Goal: Find specific page/section: Find specific page/section

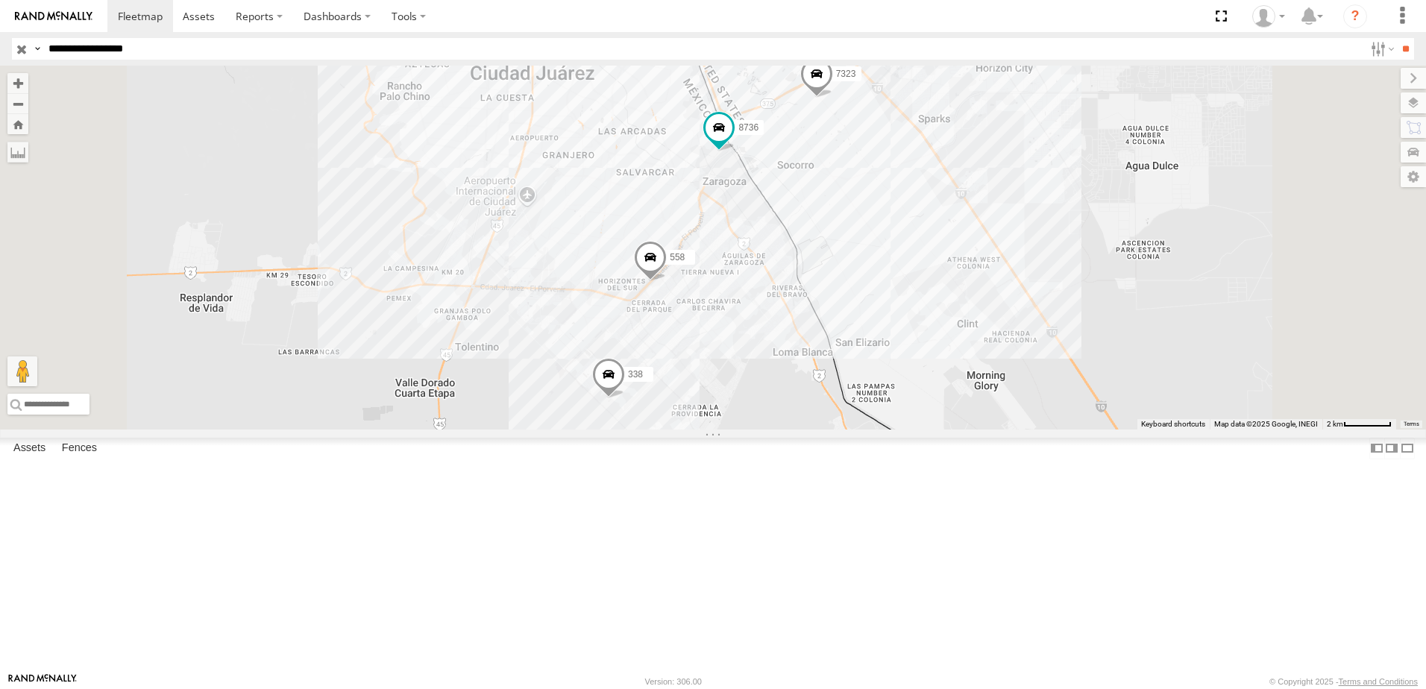
click at [260, 51] on input "**********" at bounding box center [704, 49] width 1322 height 22
click at [1397, 38] on input "**" at bounding box center [1405, 49] width 17 height 22
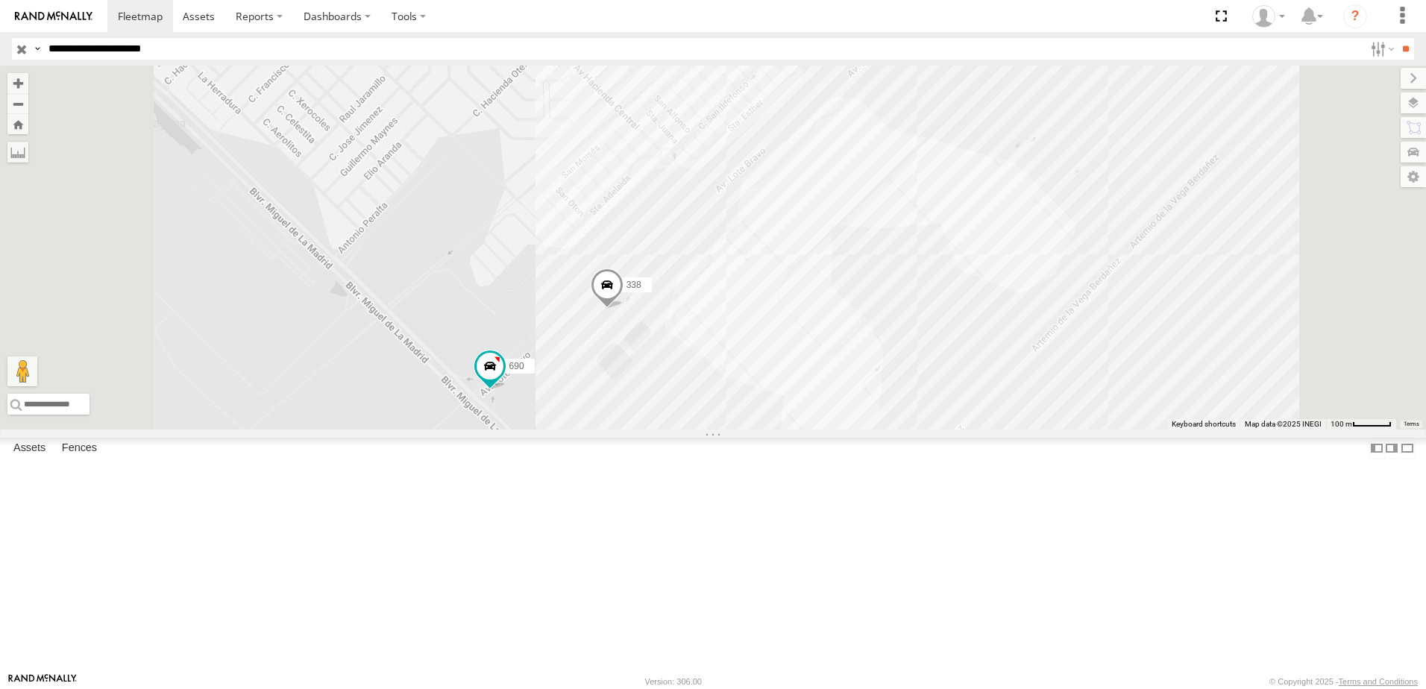
drag, startPoint x: 739, startPoint y: 485, endPoint x: 756, endPoint y: 468, distance: 24.3
click at [755, 430] on div "7323 8736 558 690 338" at bounding box center [713, 248] width 1426 height 364
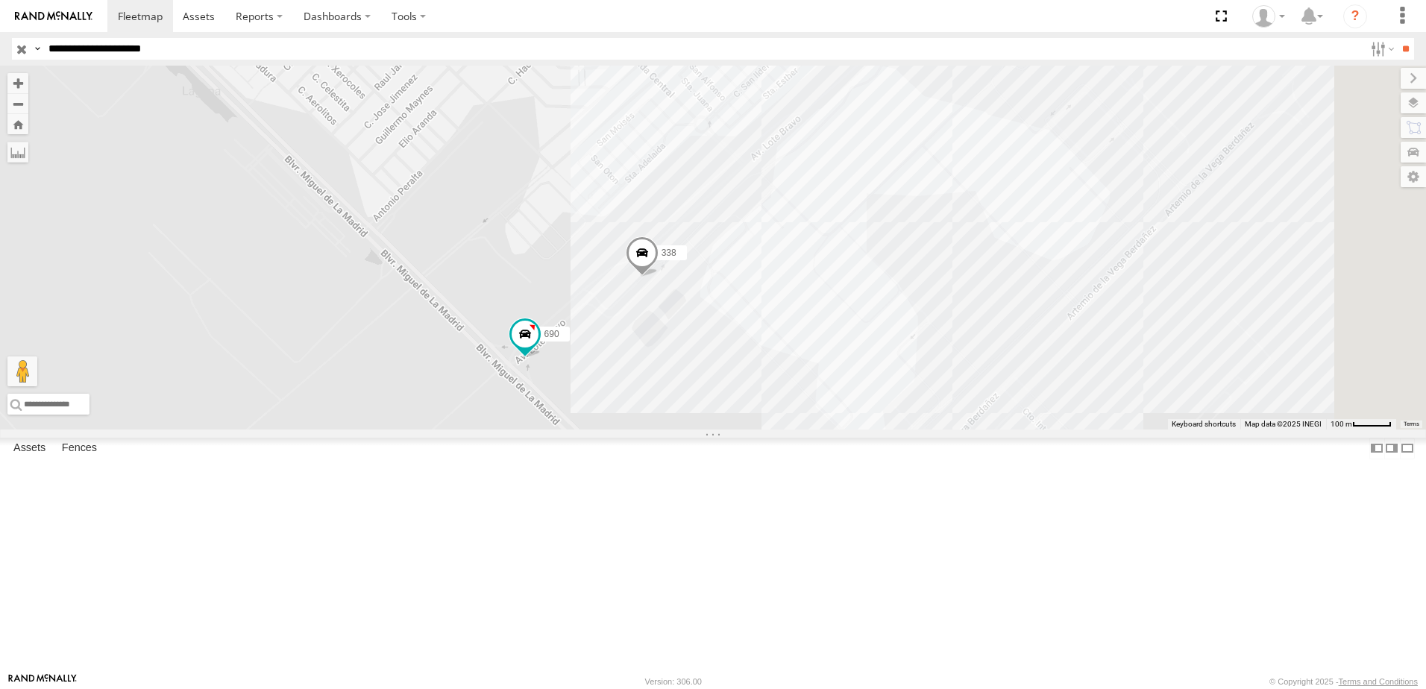
drag, startPoint x: 744, startPoint y: 450, endPoint x: 792, endPoint y: 421, distance: 56.5
click at [774, 427] on div "7323 8736 558 690 338" at bounding box center [713, 248] width 1426 height 364
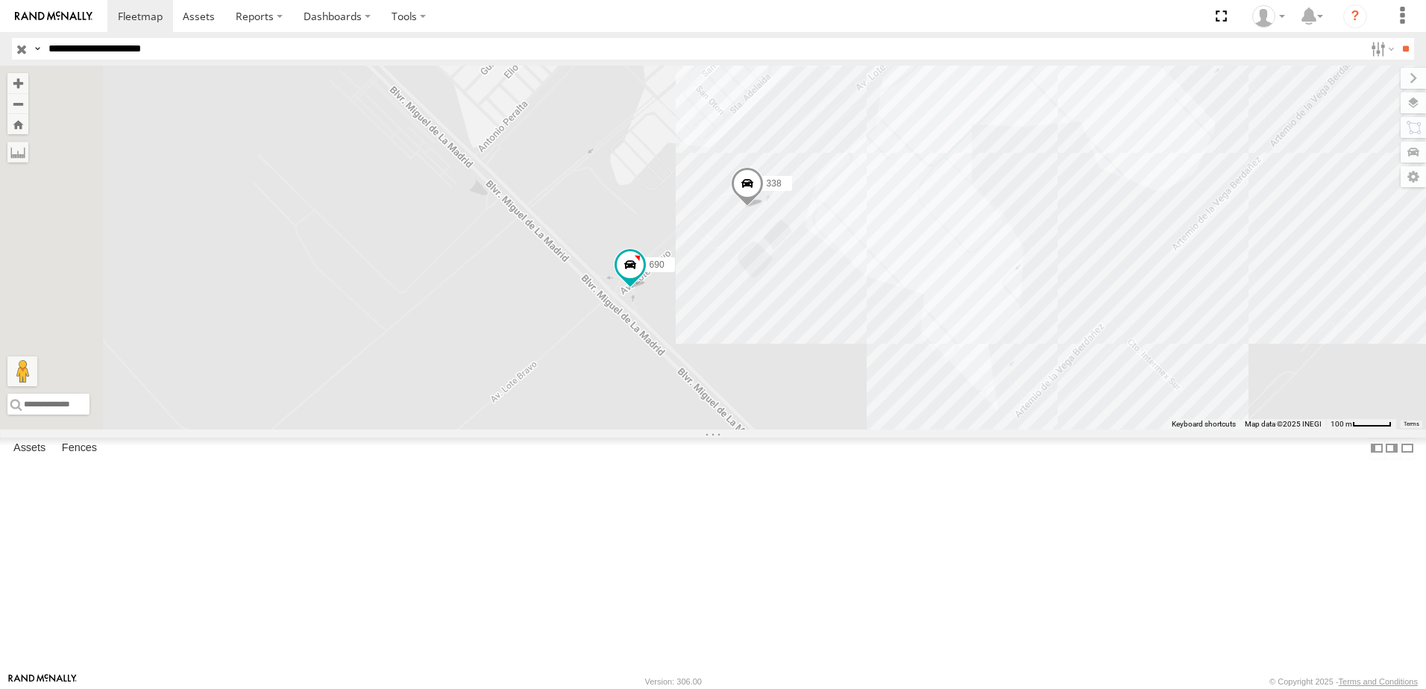
click at [765, 398] on div "7323 8736 558 690 338" at bounding box center [713, 248] width 1426 height 364
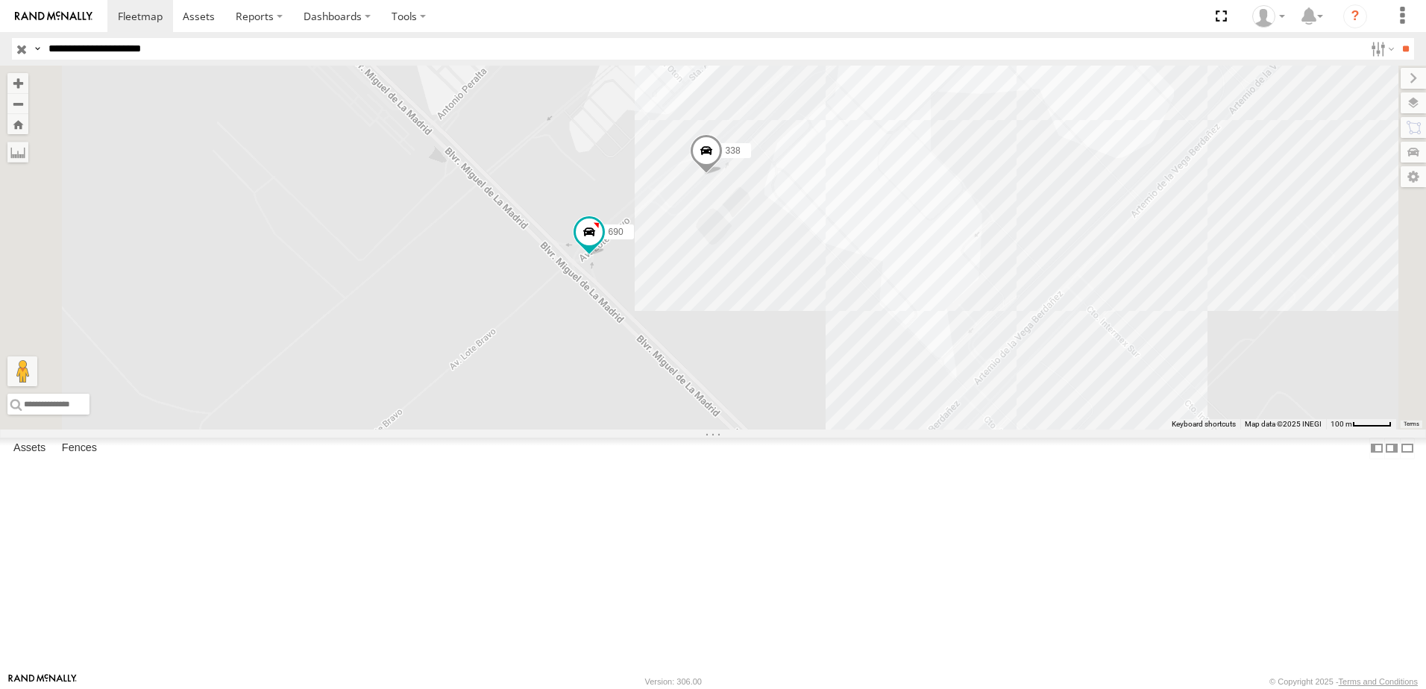
drag, startPoint x: 769, startPoint y: 404, endPoint x: 727, endPoint y: 369, distance: 54.1
click at [727, 369] on div "7323 8736 558 690 338" at bounding box center [713, 248] width 1426 height 364
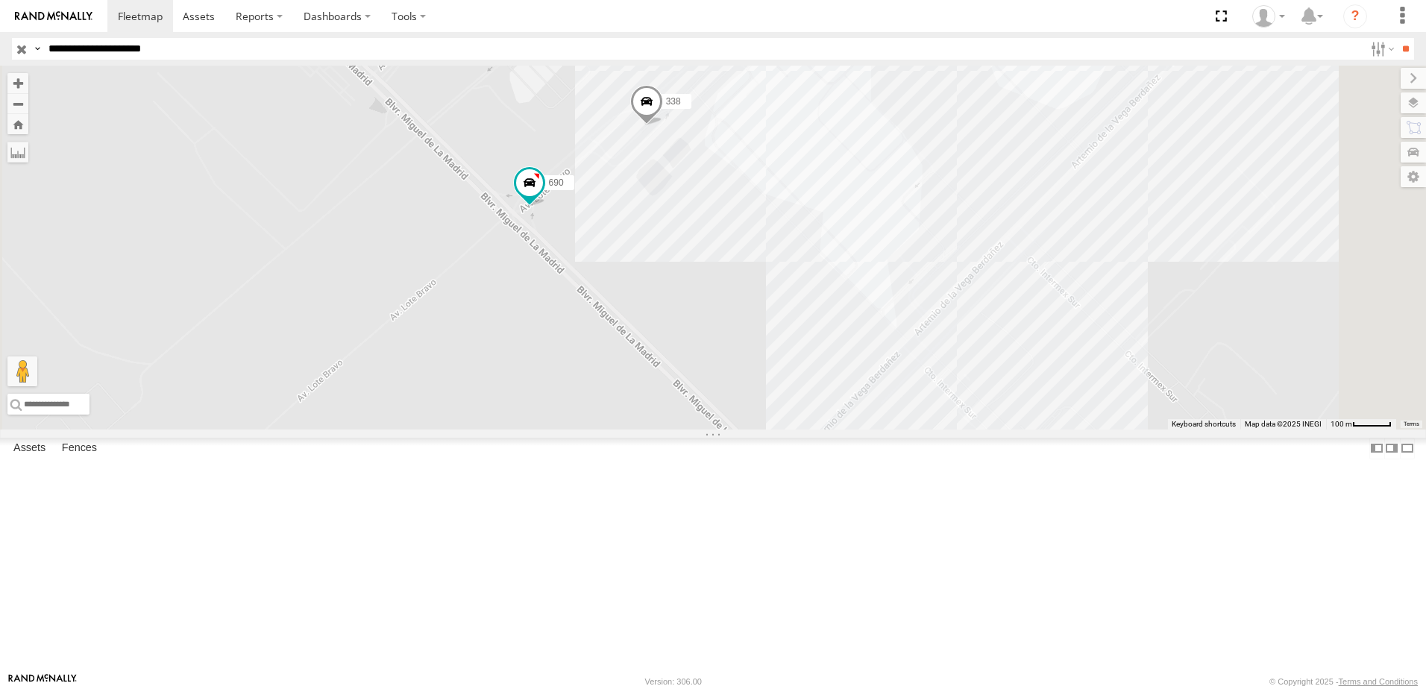
drag, startPoint x: 960, startPoint y: 389, endPoint x: 975, endPoint y: 357, distance: 36.1
click at [973, 361] on div "7323 8736 558 690 338" at bounding box center [713, 248] width 1426 height 364
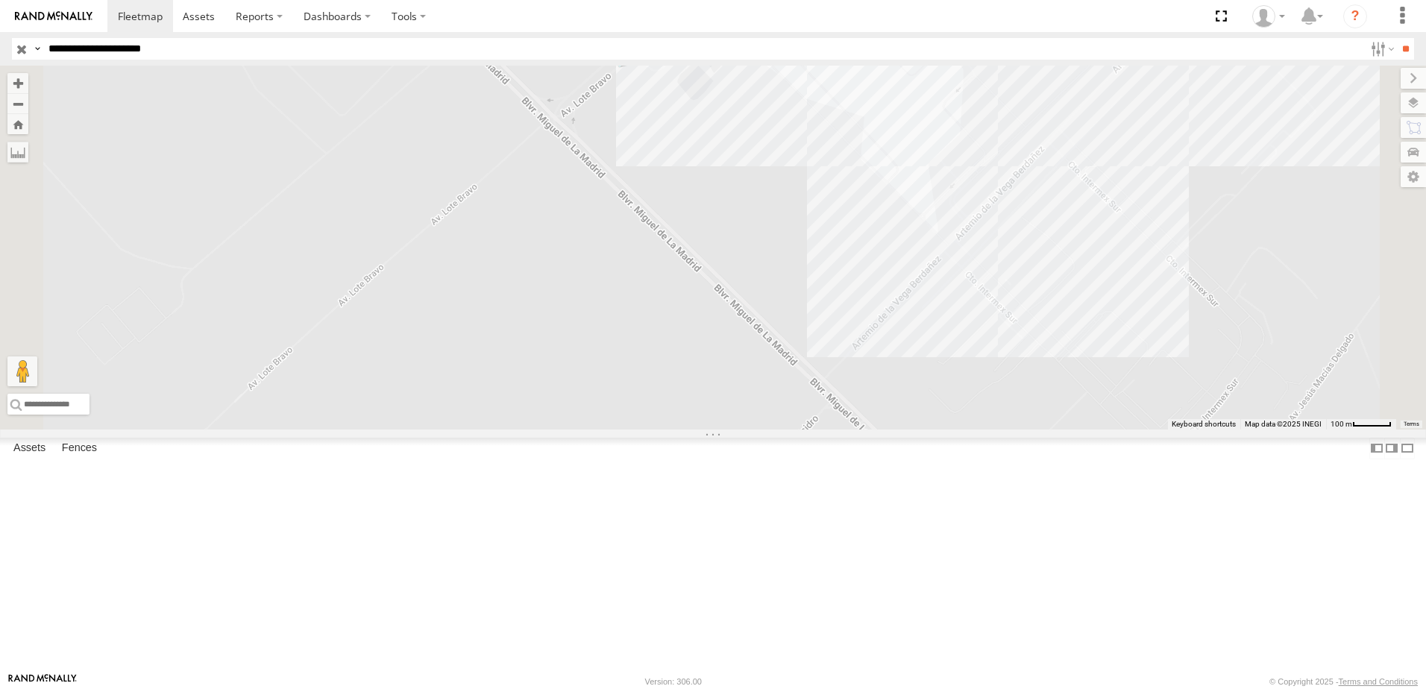
drag, startPoint x: 1104, startPoint y: 469, endPoint x: 1023, endPoint y: 540, distance: 107.9
click at [1040, 430] on div "7323 8736 558 690 338" at bounding box center [713, 248] width 1426 height 364
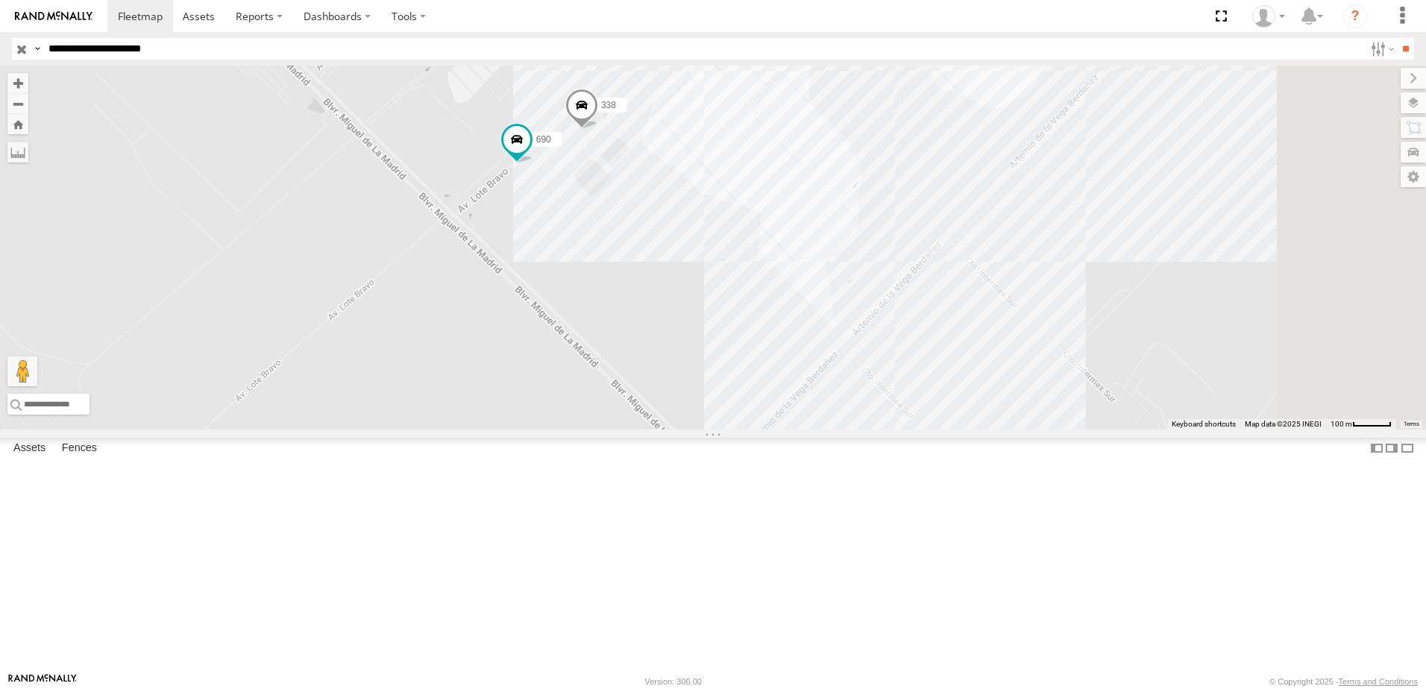
click at [1206, 430] on div "7323 8736 558 690 338" at bounding box center [713, 248] width 1426 height 364
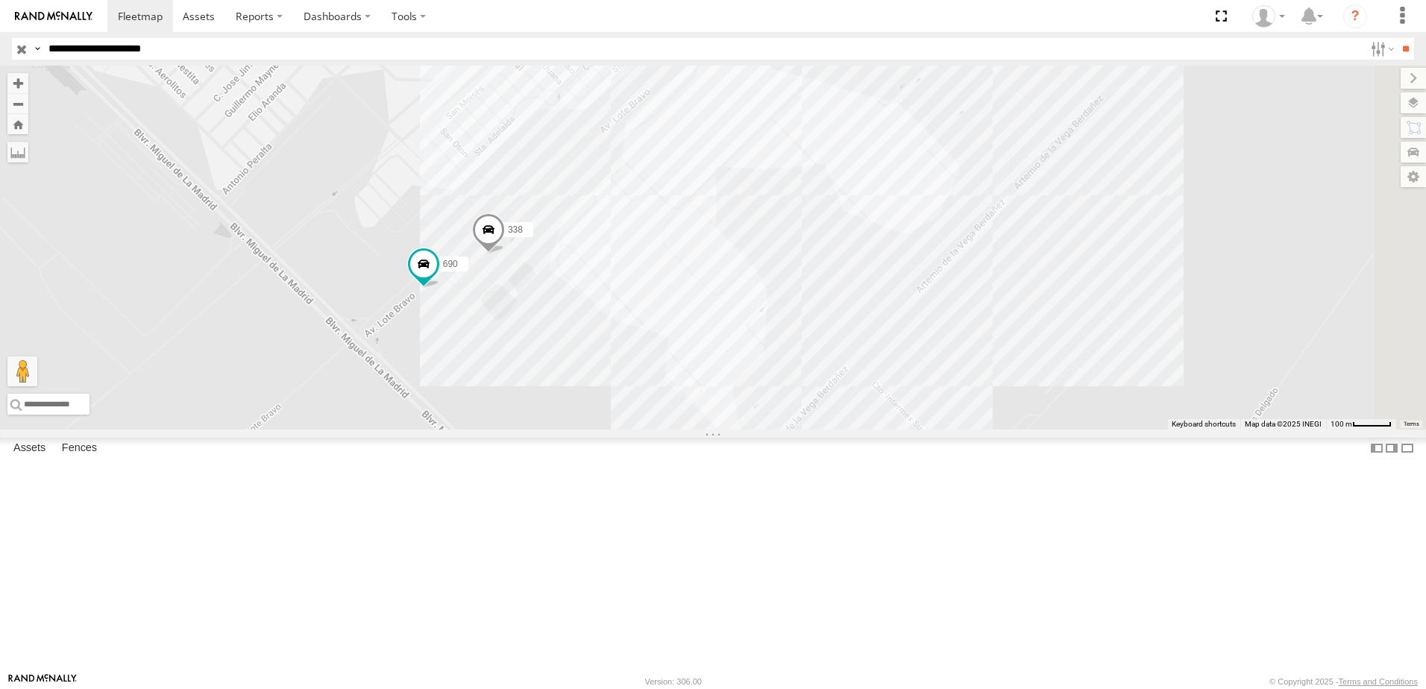
drag, startPoint x: 1196, startPoint y: 545, endPoint x: 1192, endPoint y: 565, distance: 19.7
click at [1193, 430] on div "7323 8736 558 690 338" at bounding box center [713, 248] width 1426 height 364
click at [232, 51] on input "**********" at bounding box center [704, 49] width 1322 height 22
type input "**********"
click at [1397, 38] on input "**" at bounding box center [1405, 49] width 17 height 22
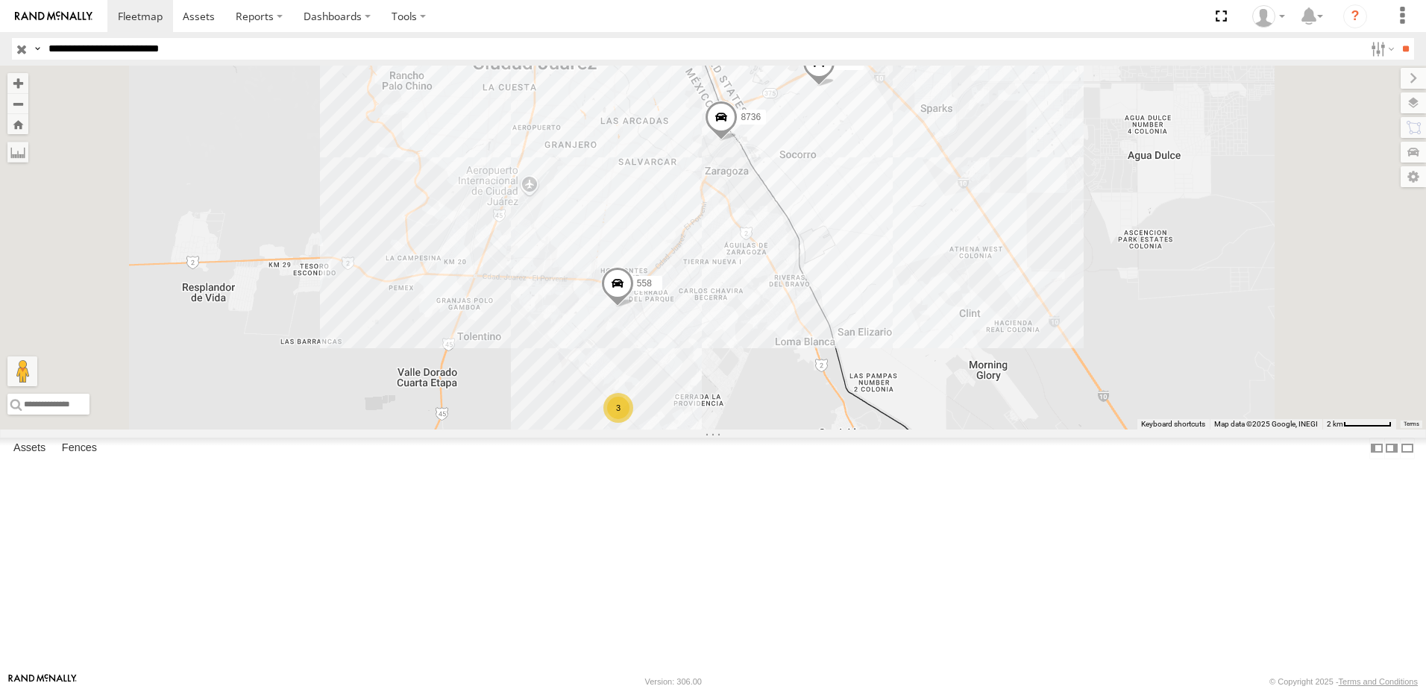
click at [0, 0] on div "Locales" at bounding box center [0, 0] width 0 height 0
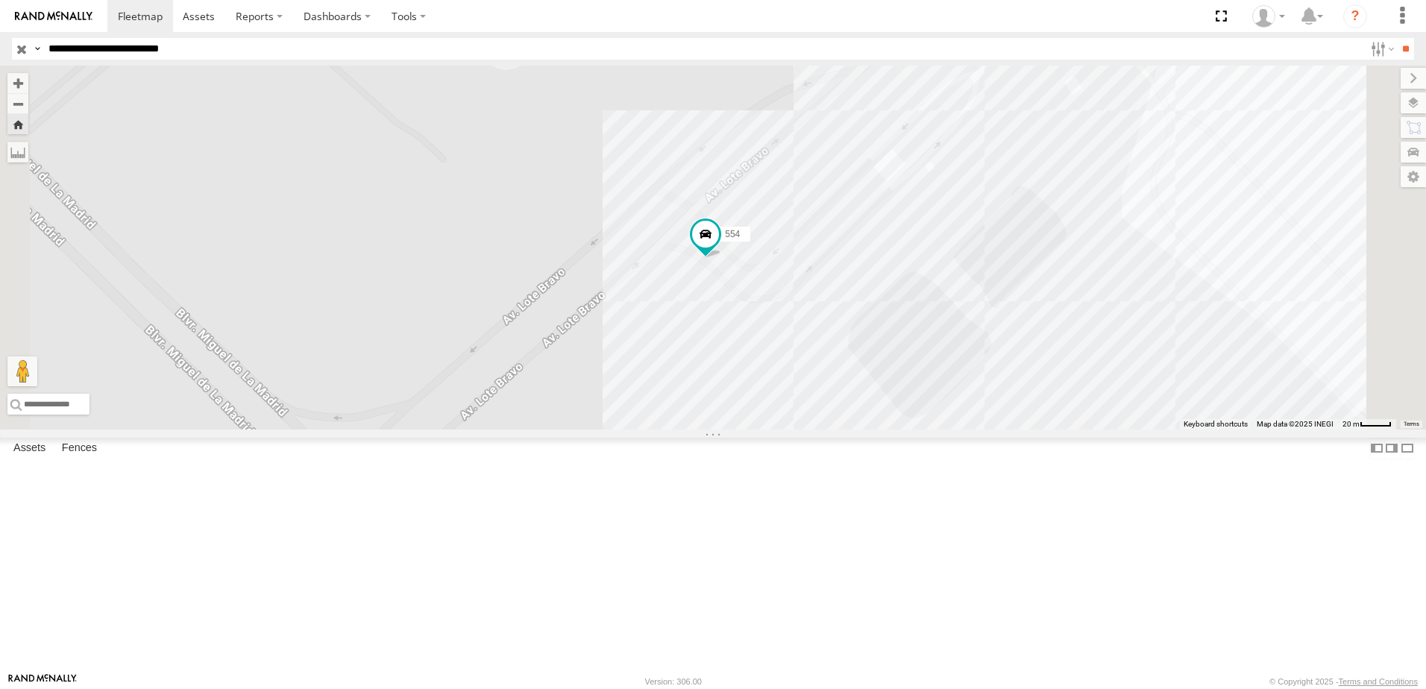
drag, startPoint x: 886, startPoint y: 454, endPoint x: 870, endPoint y: 464, distance: 19.1
click at [873, 430] on div "554" at bounding box center [713, 248] width 1426 height 364
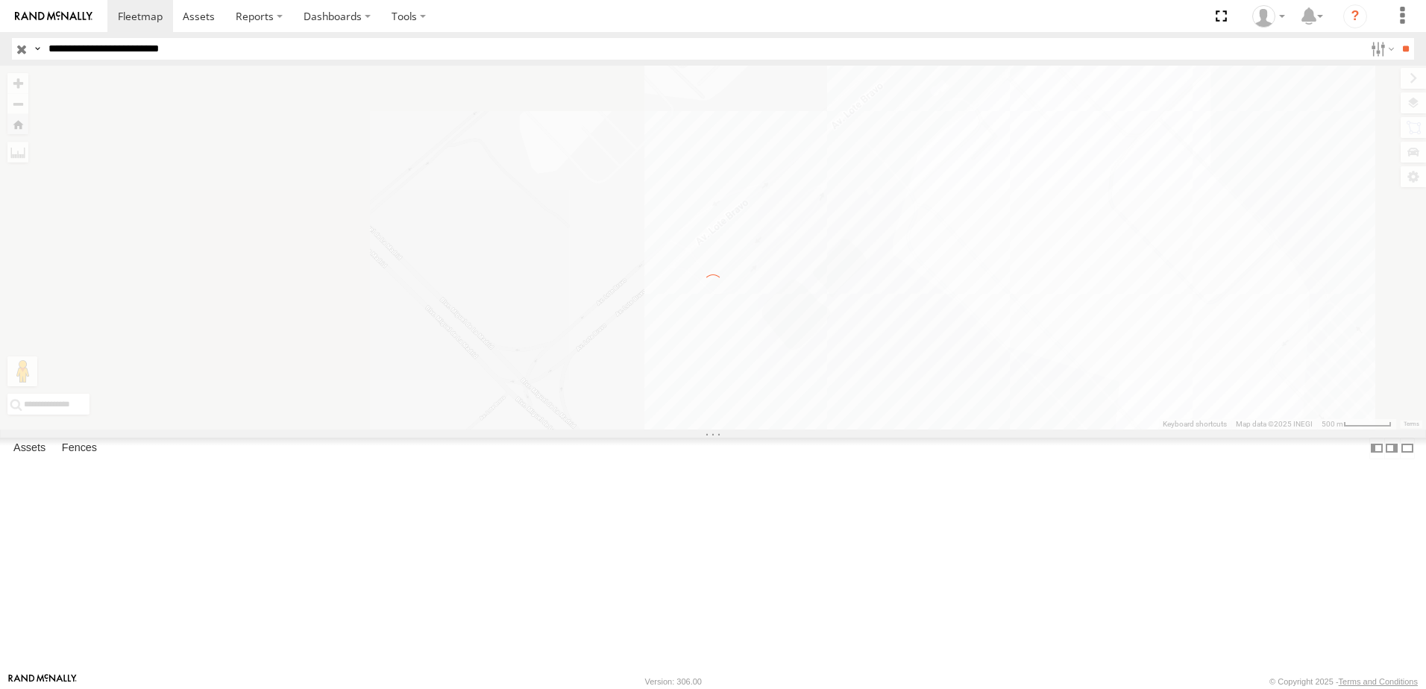
drag, startPoint x: 873, startPoint y: 442, endPoint x: 888, endPoint y: 411, distance: 34.4
click at [884, 417] on div "← Move left → Move right ↑ Move up ↓ Move down + Zoom in - Zoom out Home Jump l…" at bounding box center [713, 248] width 1426 height 364
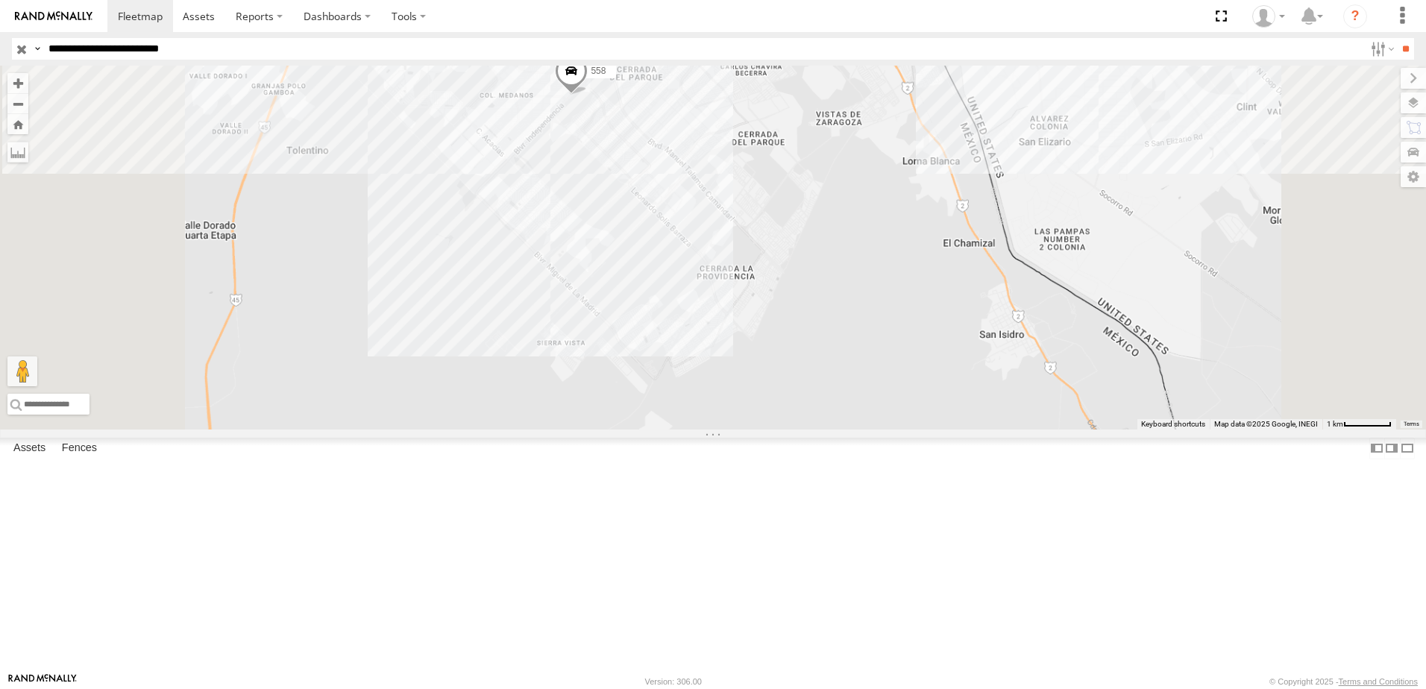
drag, startPoint x: 748, startPoint y: 383, endPoint x: 779, endPoint y: 340, distance: 52.4
click at [779, 340] on div "7323 8736 558" at bounding box center [713, 248] width 1426 height 364
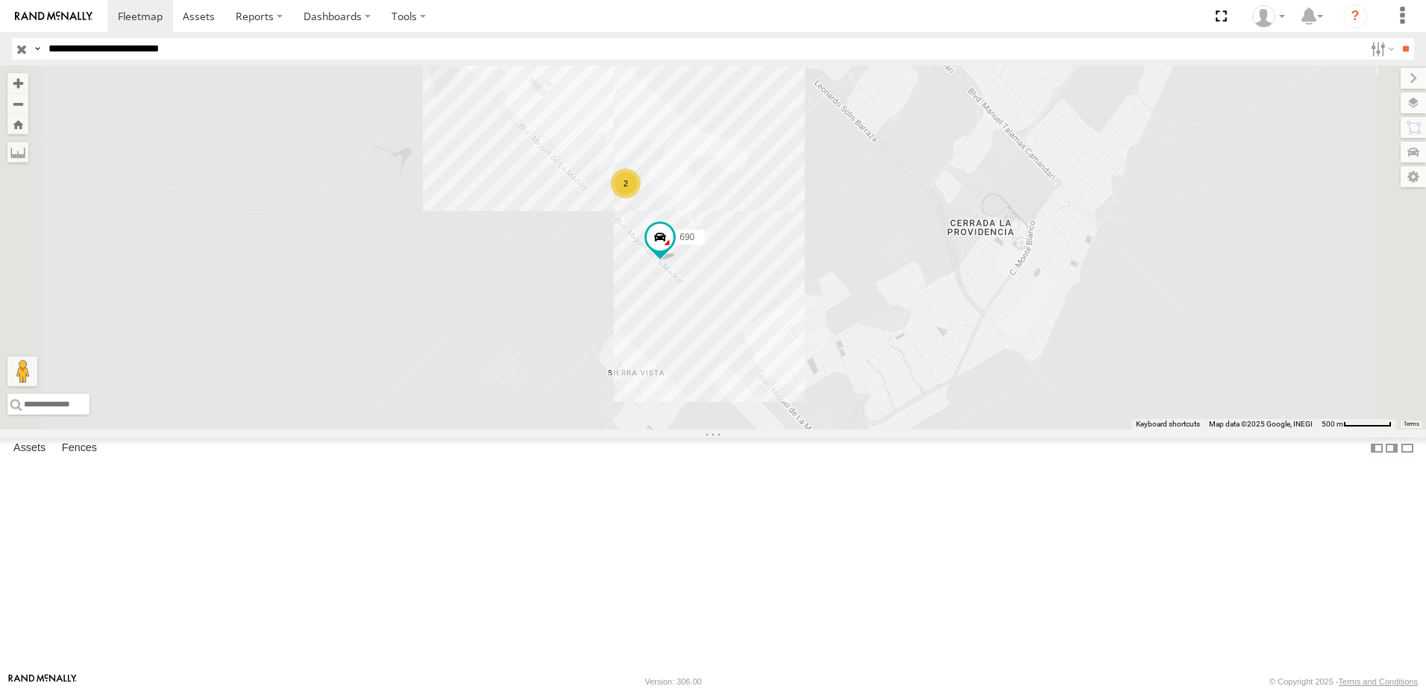
drag, startPoint x: 906, startPoint y: 285, endPoint x: 893, endPoint y: 357, distance: 72.9
click at [898, 356] on div "7323 8736 558 690 2" at bounding box center [713, 248] width 1426 height 364
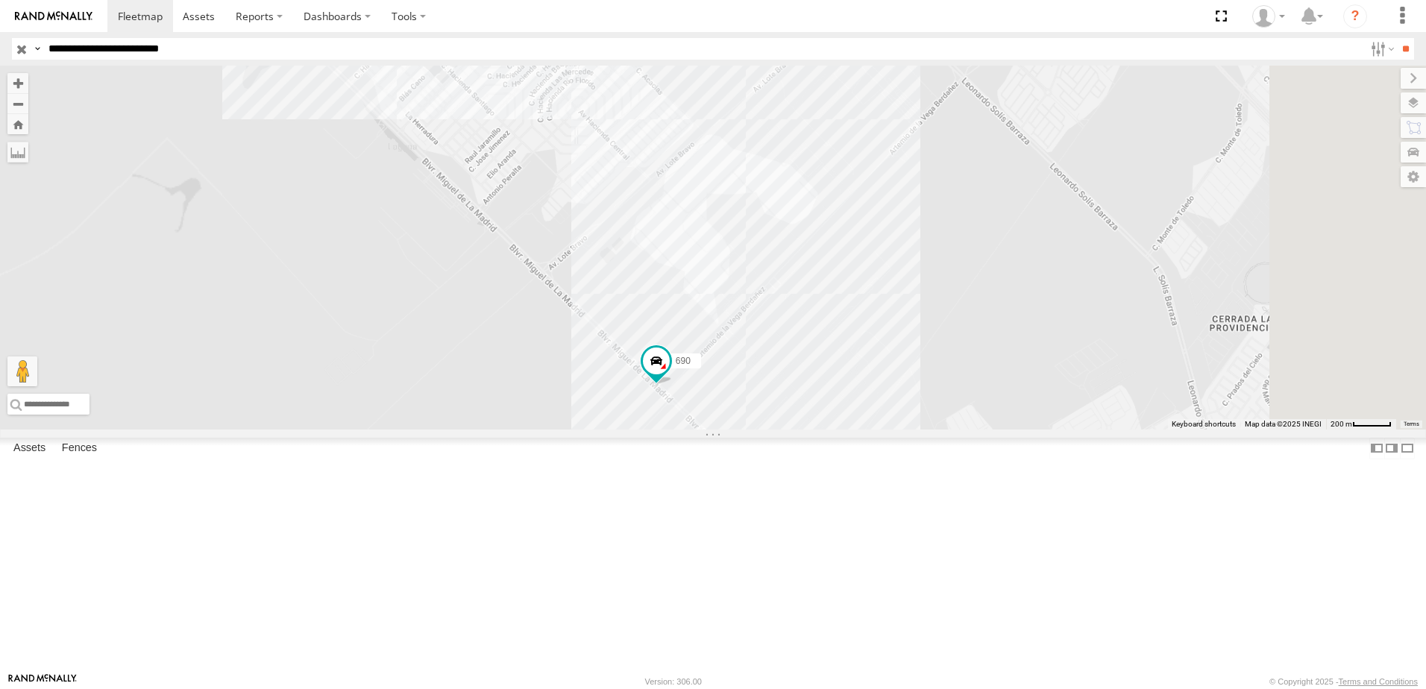
click at [808, 394] on div "7323 8736 558 690" at bounding box center [713, 248] width 1426 height 364
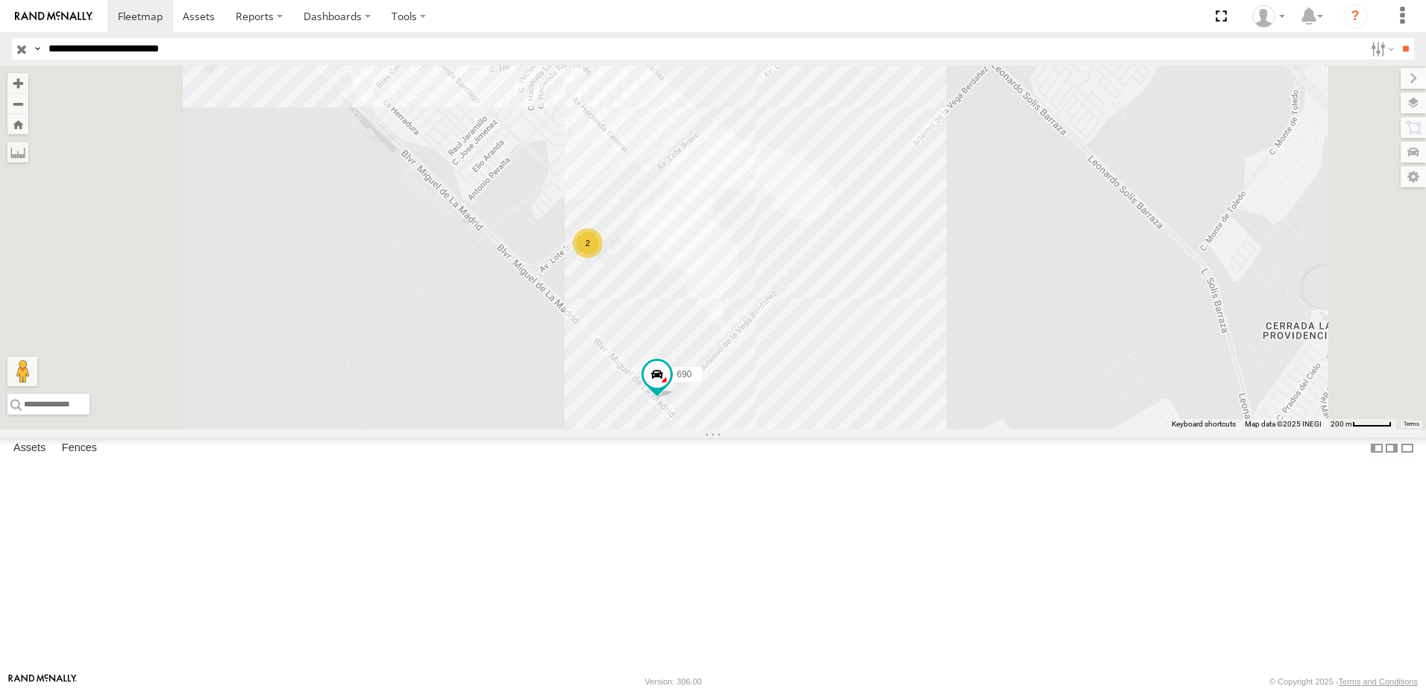
drag, startPoint x: 798, startPoint y: 401, endPoint x: 824, endPoint y: 386, distance: 29.4
click at [824, 386] on div "7323 8736 558 690 2" at bounding box center [713, 248] width 1426 height 364
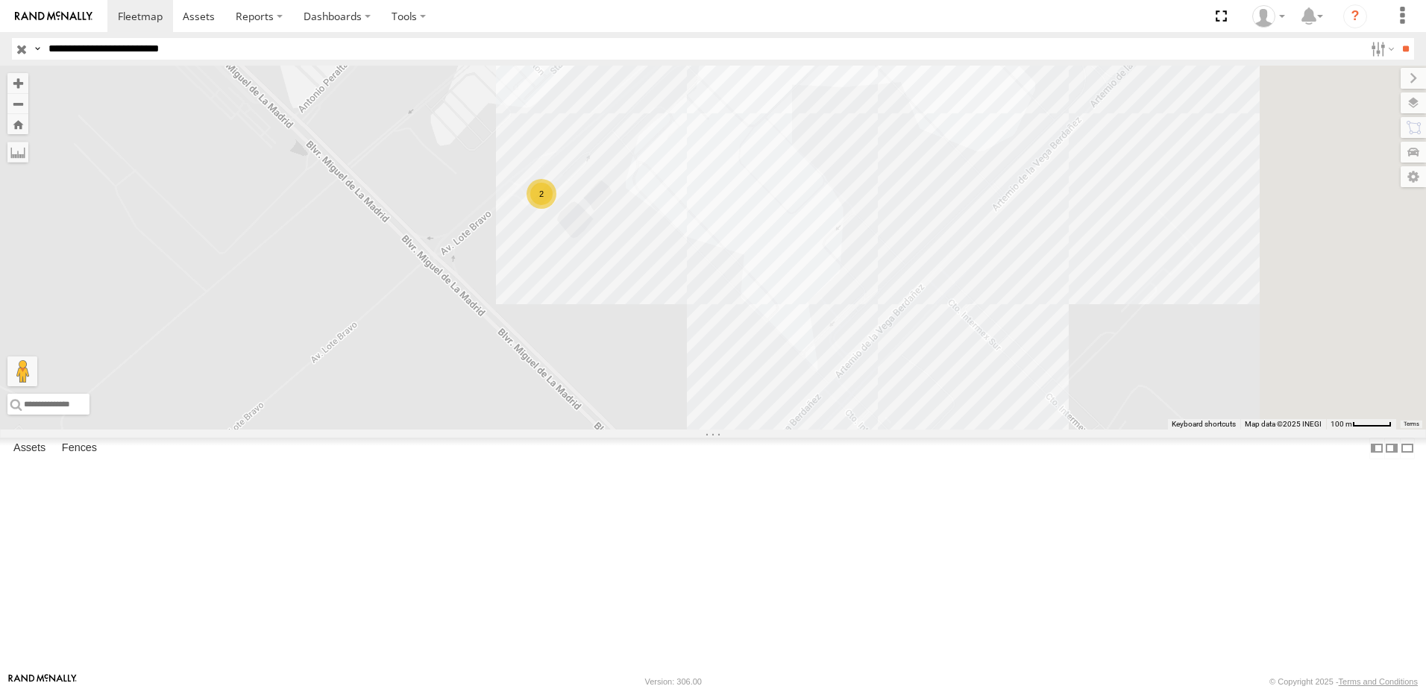
drag, startPoint x: 782, startPoint y: 451, endPoint x: 711, endPoint y: 488, distance: 80.7
click at [714, 430] on div "7323 8736 558 690 2" at bounding box center [713, 248] width 1426 height 364
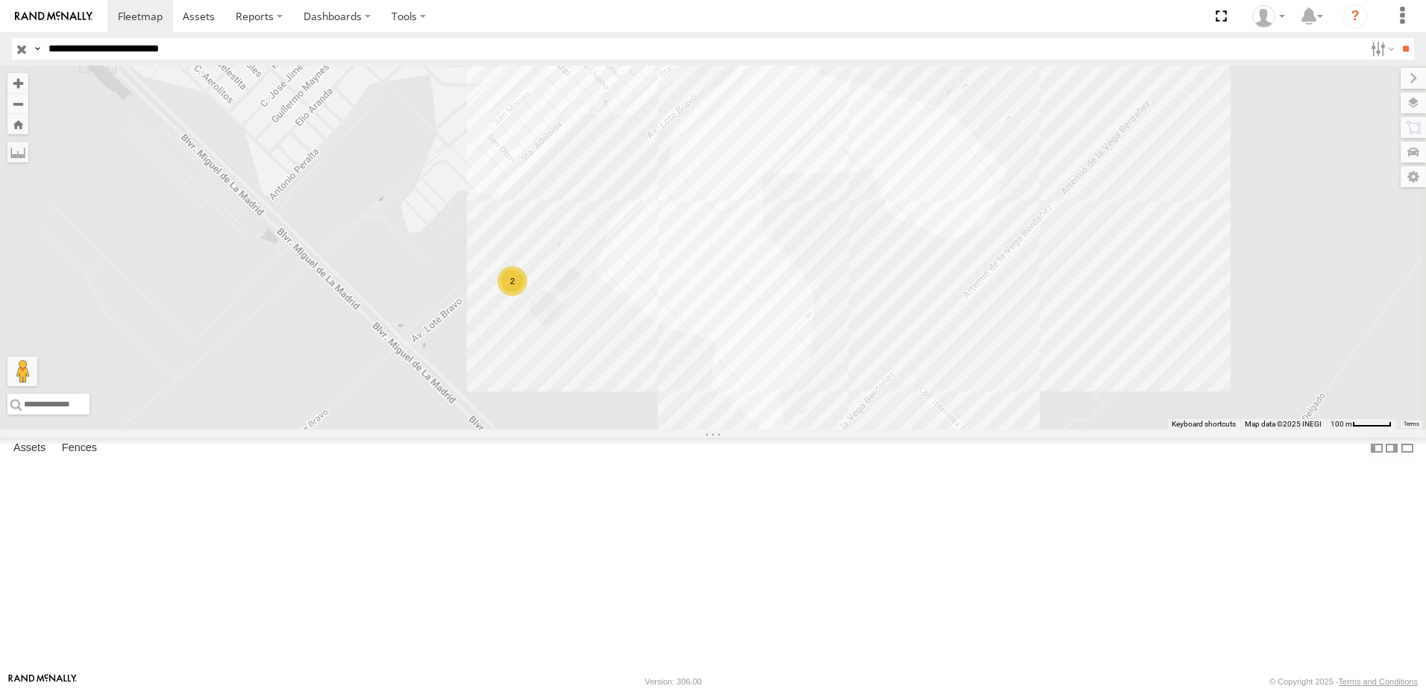
drag, startPoint x: 1236, startPoint y: 422, endPoint x: 1221, endPoint y: 452, distance: 33.4
click at [1223, 430] on div "7323 8736 558 690 2" at bounding box center [713, 248] width 1426 height 364
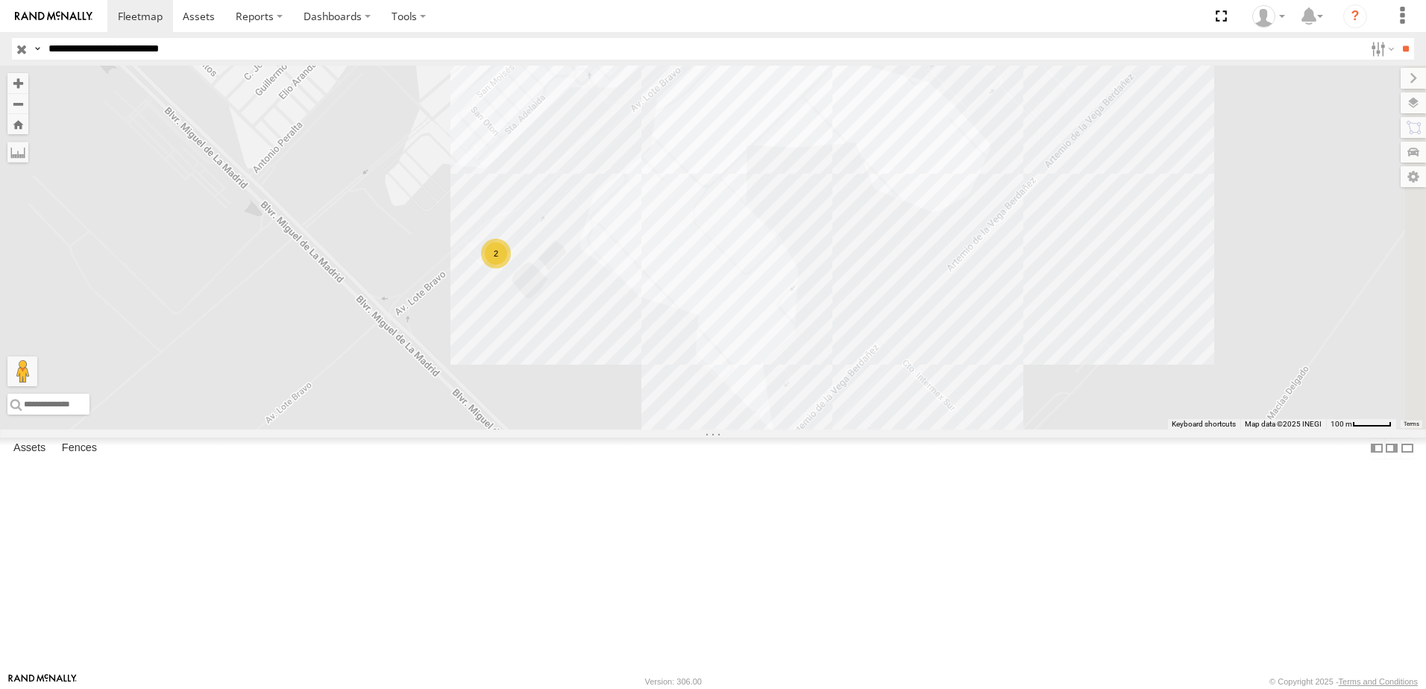
click at [626, 158] on div "7323 8736 558 690 2" at bounding box center [713, 248] width 1426 height 364
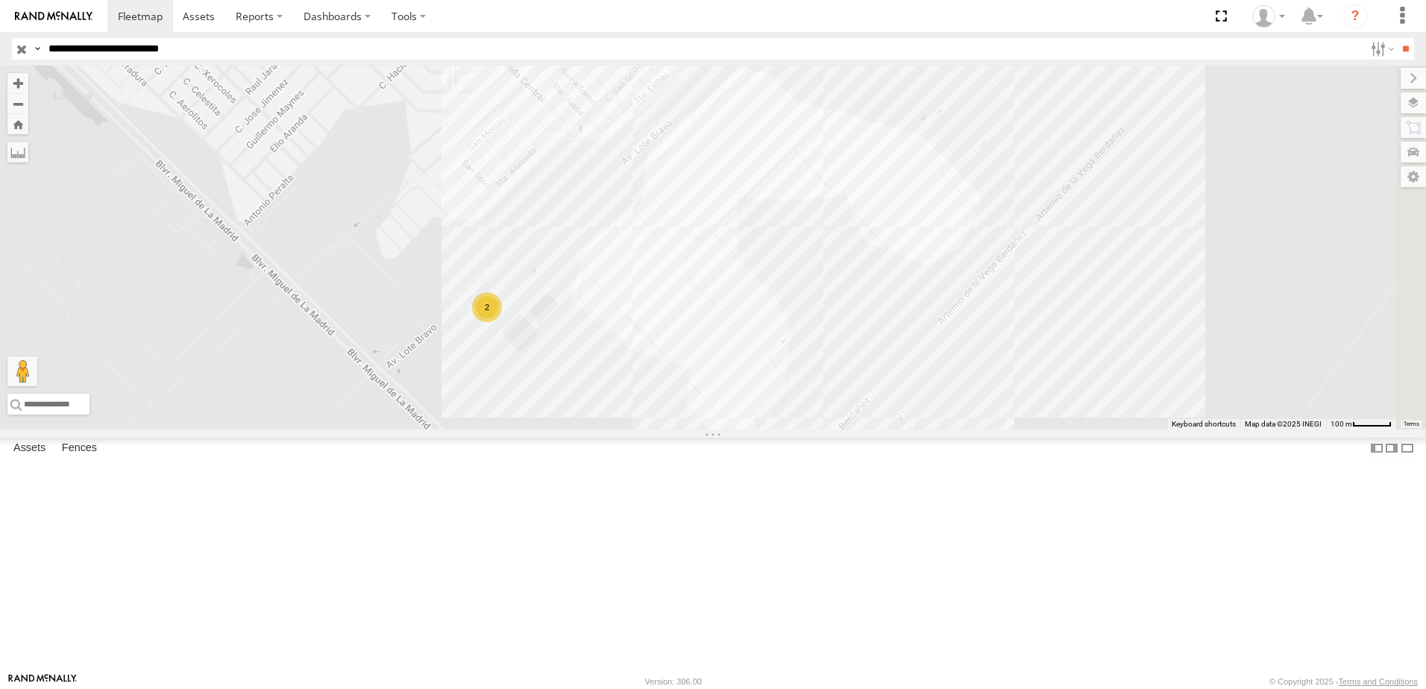
drag, startPoint x: 627, startPoint y: 180, endPoint x: 620, endPoint y: 215, distance: 35.7
click at [620, 215] on div "7323 8736 558 690 2" at bounding box center [713, 248] width 1426 height 364
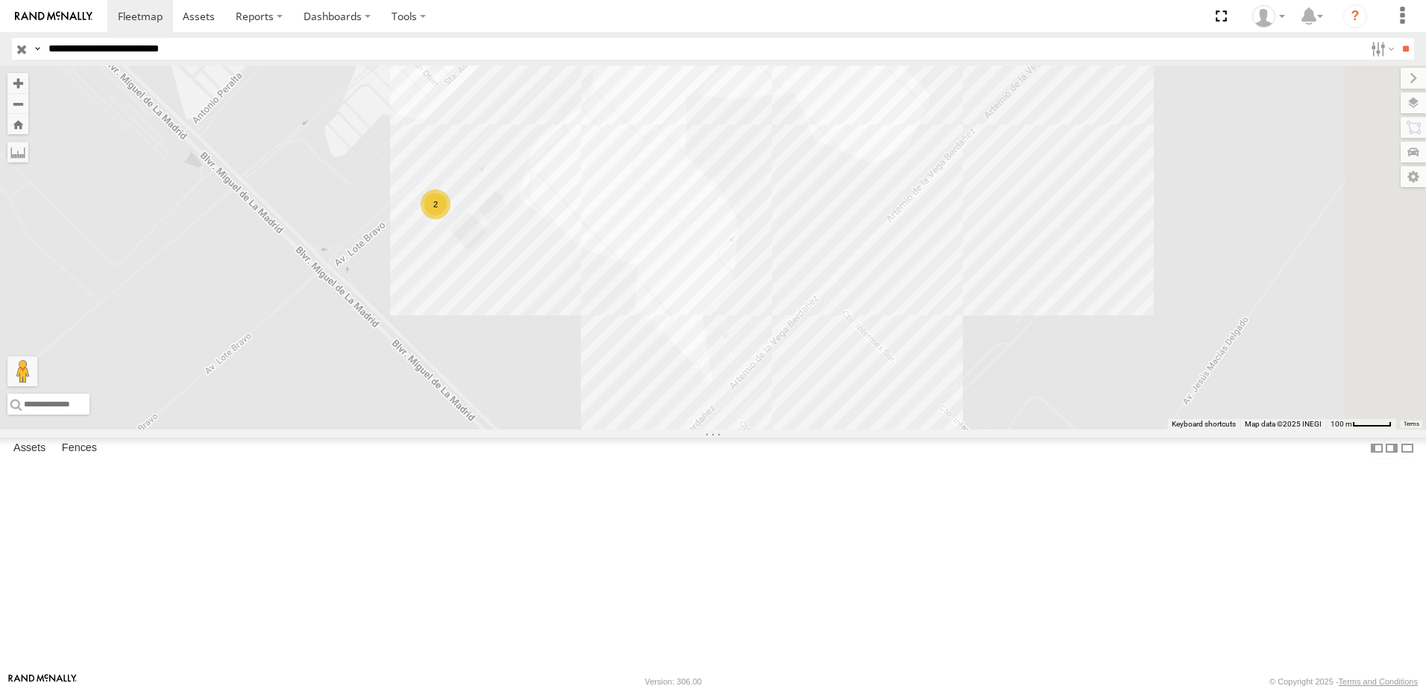
drag, startPoint x: 920, startPoint y: 628, endPoint x: 760, endPoint y: 486, distance: 213.5
click at [855, 430] on div "7323 8736 558 690 2" at bounding box center [713, 248] width 1426 height 364
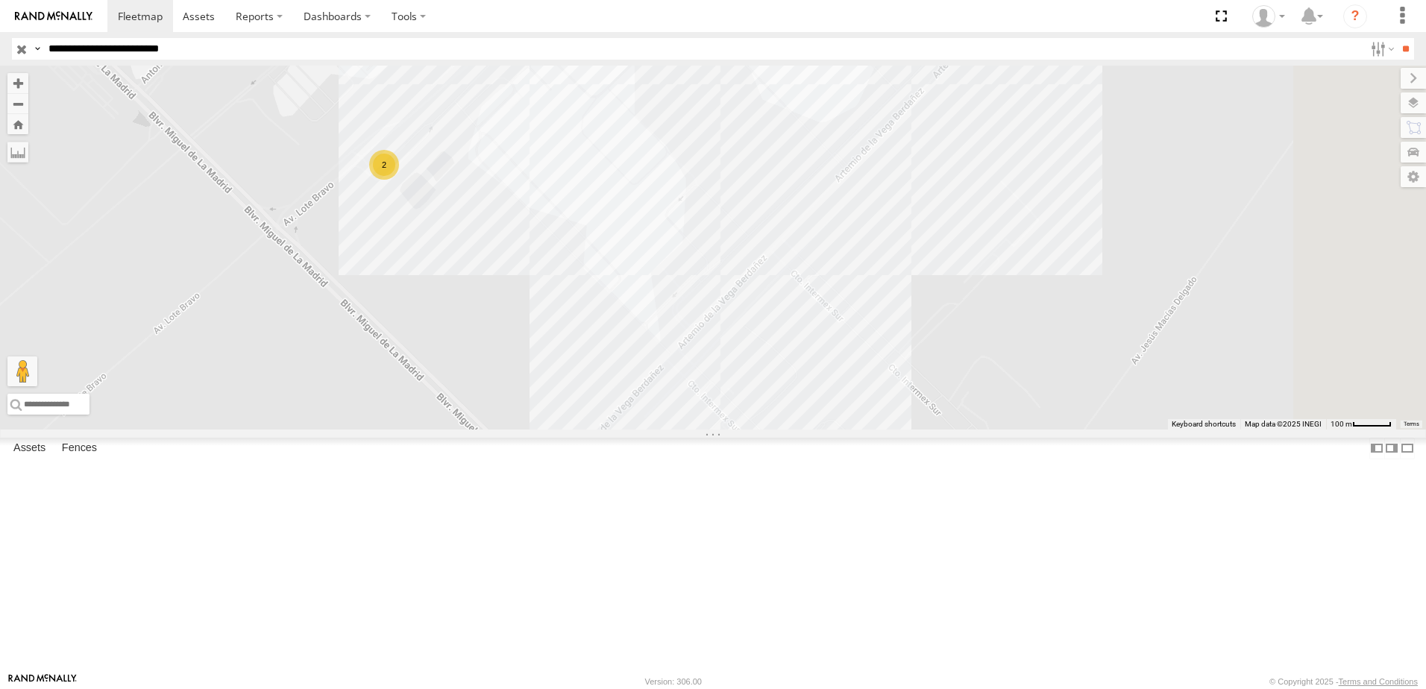
drag, startPoint x: 1045, startPoint y: 297, endPoint x: 1041, endPoint y: 352, distance: 55.4
click at [1041, 352] on div "7323 8736 558 690 2" at bounding box center [713, 248] width 1426 height 364
drag, startPoint x: 1041, startPoint y: 352, endPoint x: 1038, endPoint y: 381, distance: 29.2
click at [1038, 381] on div "7323 8736 558 690 2" at bounding box center [713, 248] width 1426 height 364
drag, startPoint x: 1080, startPoint y: 383, endPoint x: 1061, endPoint y: 388, distance: 20.1
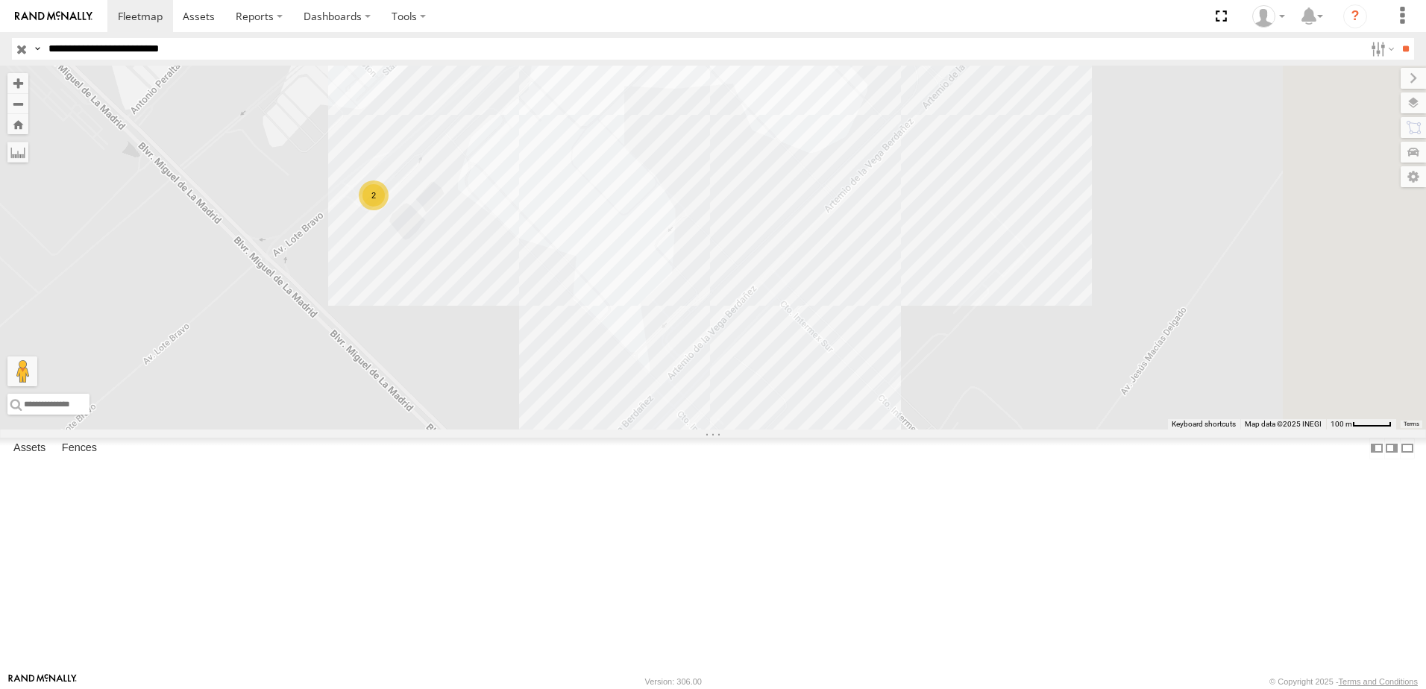
click at [1061, 388] on div "7323 8736 558 690 2" at bounding box center [713, 248] width 1426 height 364
drag, startPoint x: 1060, startPoint y: 387, endPoint x: 1050, endPoint y: 393, distance: 11.4
click at [1050, 393] on div "7323 8736 558 690 2" at bounding box center [713, 248] width 1426 height 364
drag, startPoint x: 1005, startPoint y: 395, endPoint x: 1000, endPoint y: 427, distance: 32.5
click at [1000, 425] on div "7323 8736 558 690 2" at bounding box center [713, 248] width 1426 height 364
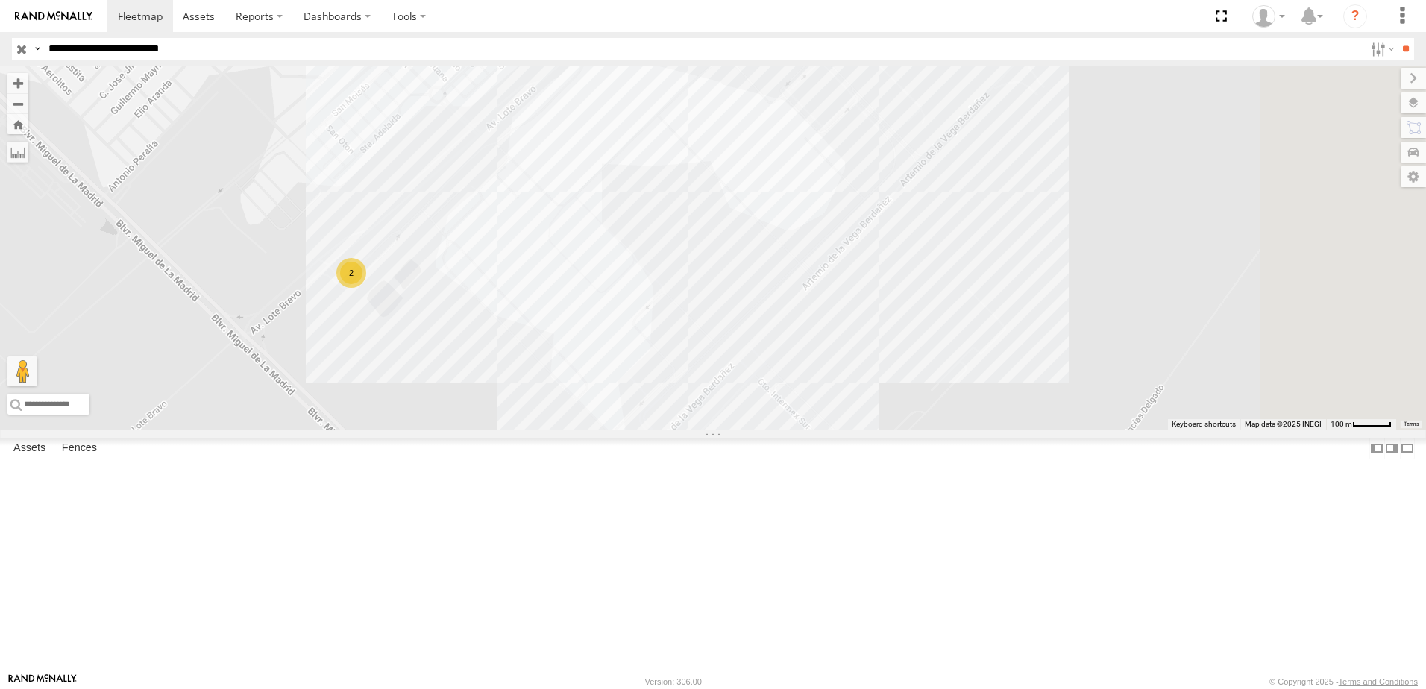
click at [1060, 430] on div "7323 8736 558 690 2" at bounding box center [713, 248] width 1426 height 364
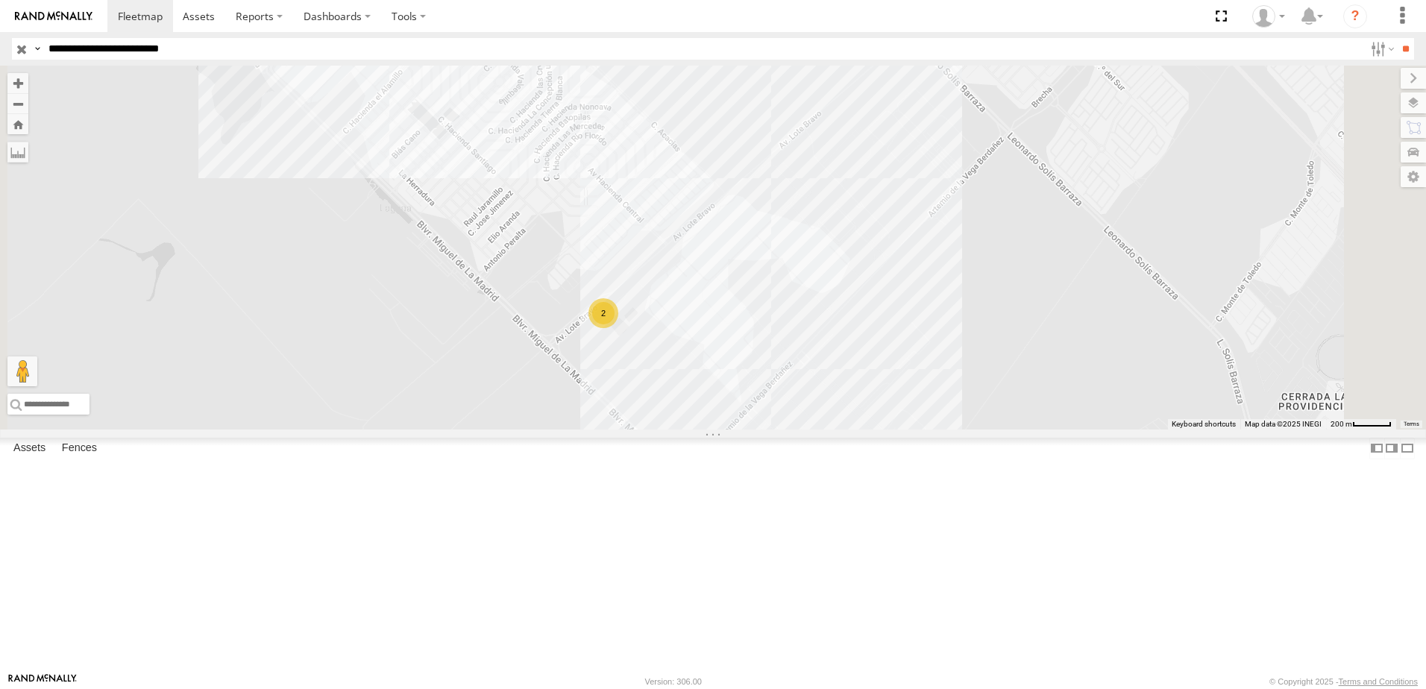
drag, startPoint x: 1105, startPoint y: 422, endPoint x: 1094, endPoint y: 431, distance: 14.3
click at [1094, 430] on div "7323 8736 558 690 2" at bounding box center [713, 248] width 1426 height 364
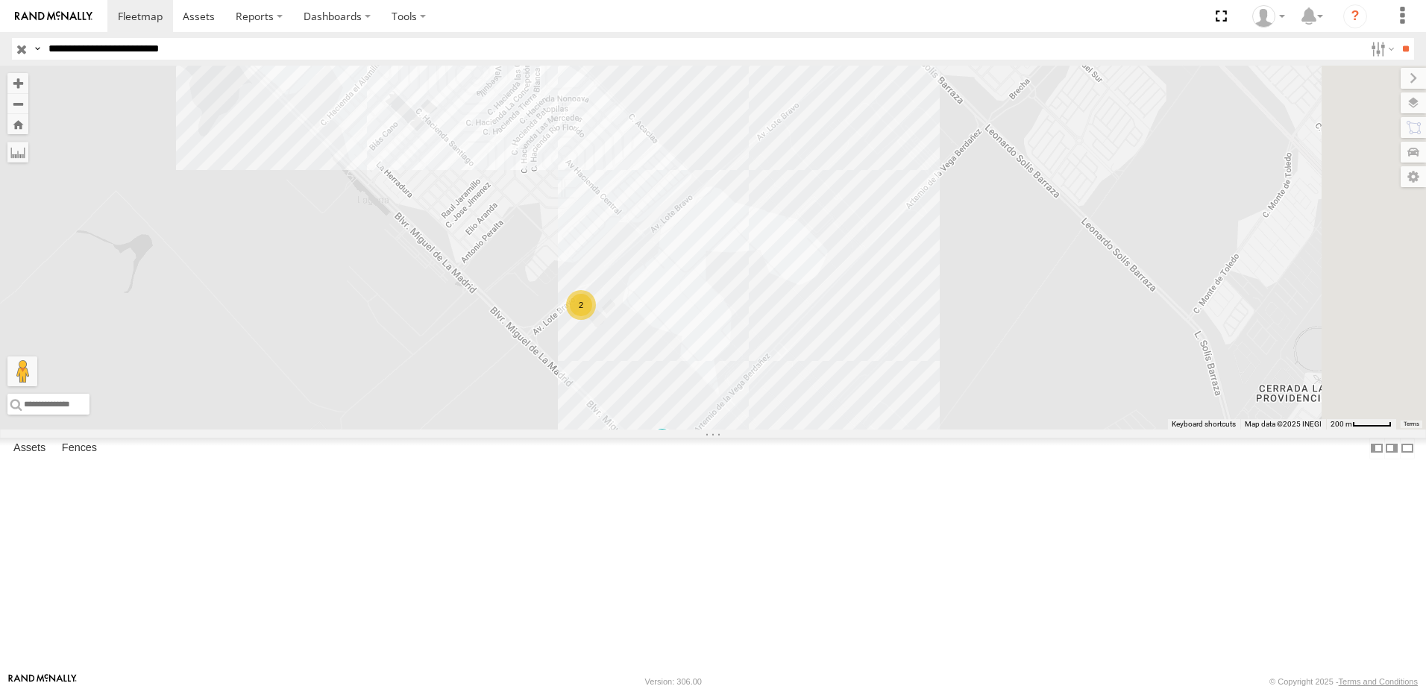
drag, startPoint x: 1100, startPoint y: 533, endPoint x: 1071, endPoint y: 517, distance: 33.0
click at [1071, 430] on div "7323 8736 558 690 2" at bounding box center [713, 248] width 1426 height 364
drag, startPoint x: 752, startPoint y: 426, endPoint x: 742, endPoint y: 439, distance: 16.0
click at [741, 430] on div "7323 8736 558 690 2" at bounding box center [713, 248] width 1426 height 364
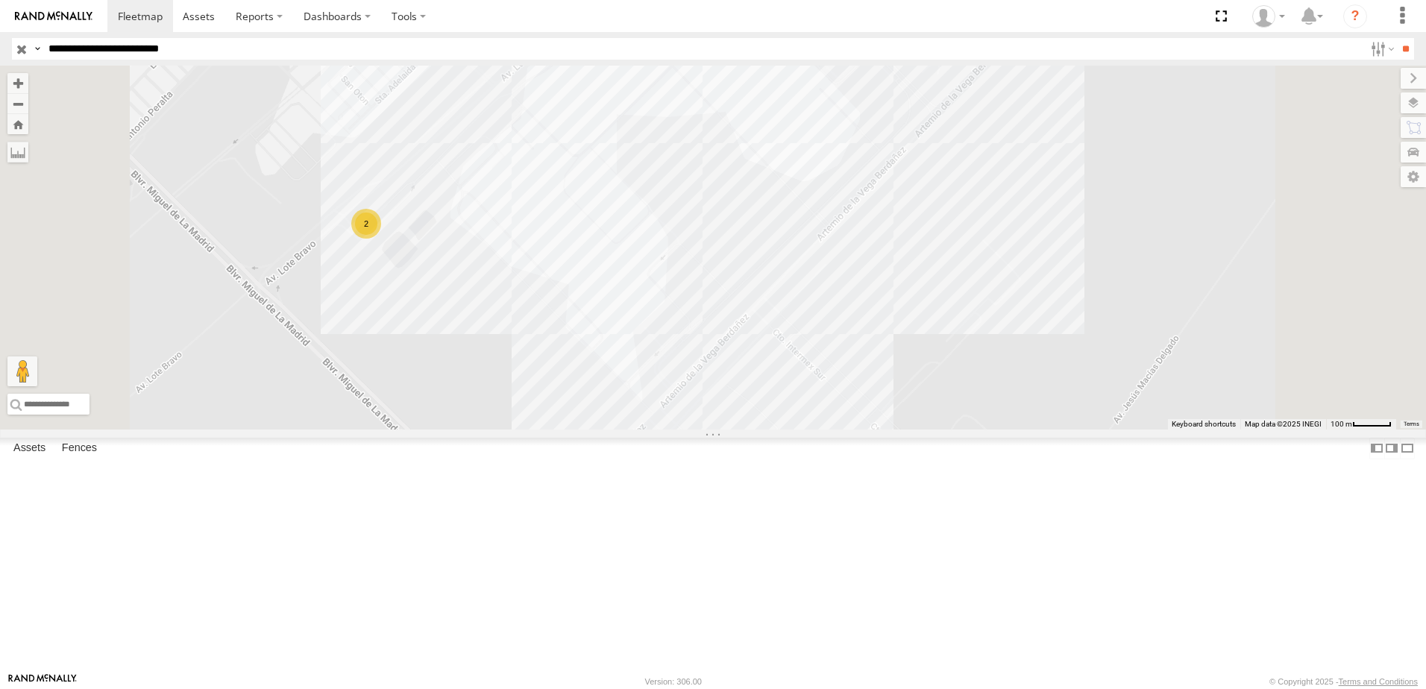
click at [310, 40] on input "**********" at bounding box center [704, 49] width 1322 height 22
click at [1397, 38] on input "**" at bounding box center [1405, 49] width 17 height 22
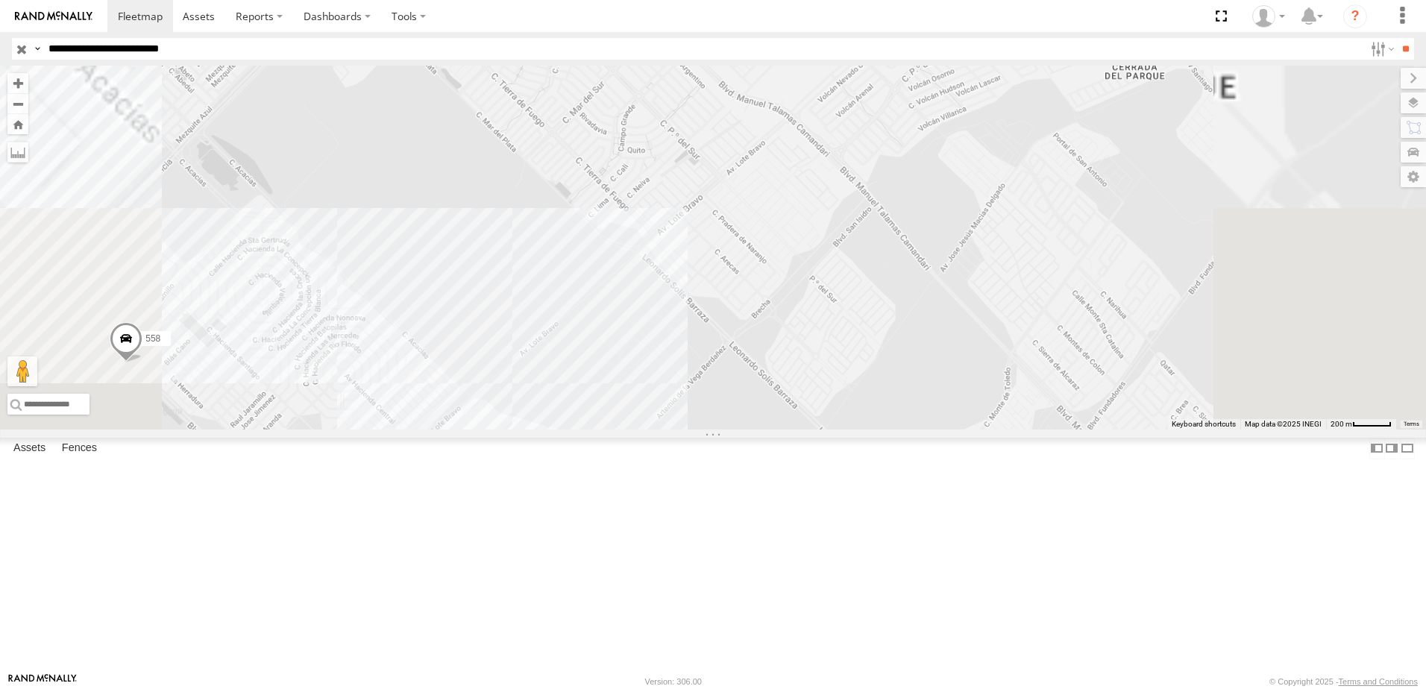
drag, startPoint x: 696, startPoint y: 567, endPoint x: 698, endPoint y: 468, distance: 98.5
click at [700, 430] on div "7323 8736 558" at bounding box center [713, 248] width 1426 height 364
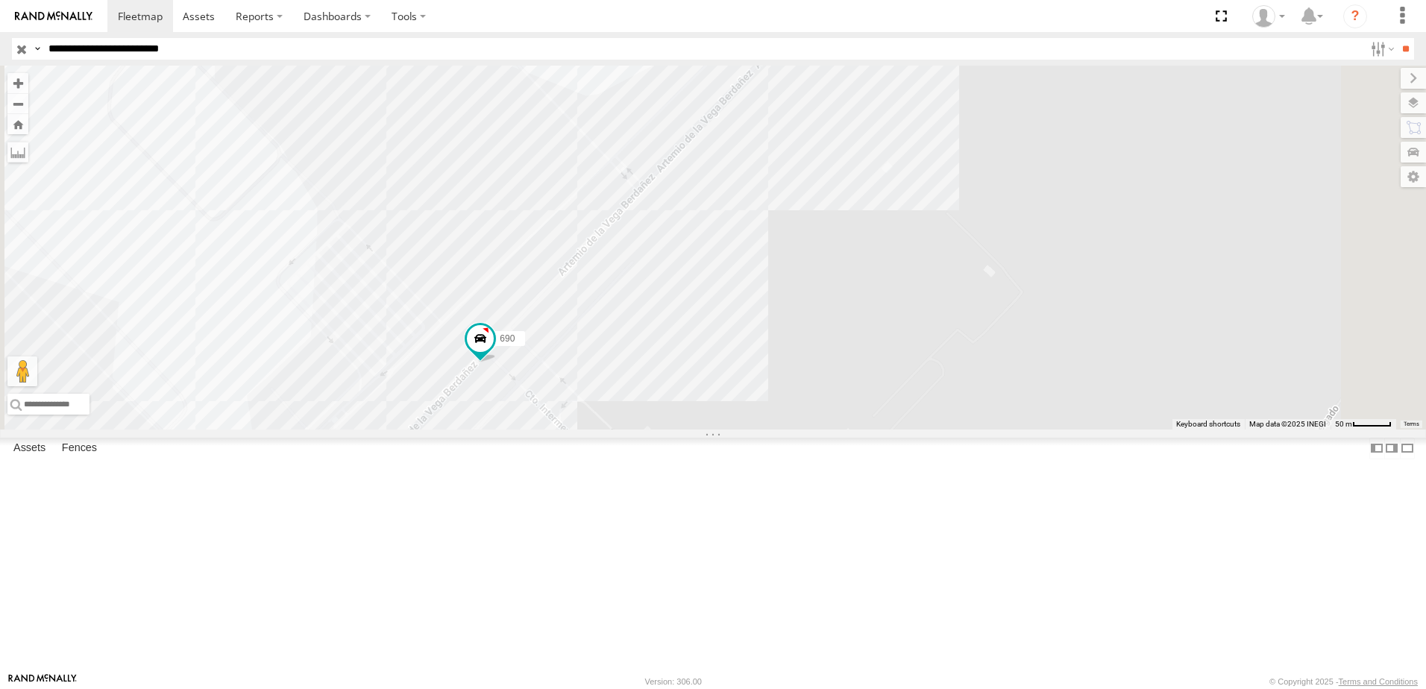
drag, startPoint x: 691, startPoint y: 515, endPoint x: 744, endPoint y: 474, distance: 67.6
click at [744, 430] on div "7323 8736 558 690" at bounding box center [713, 248] width 1426 height 364
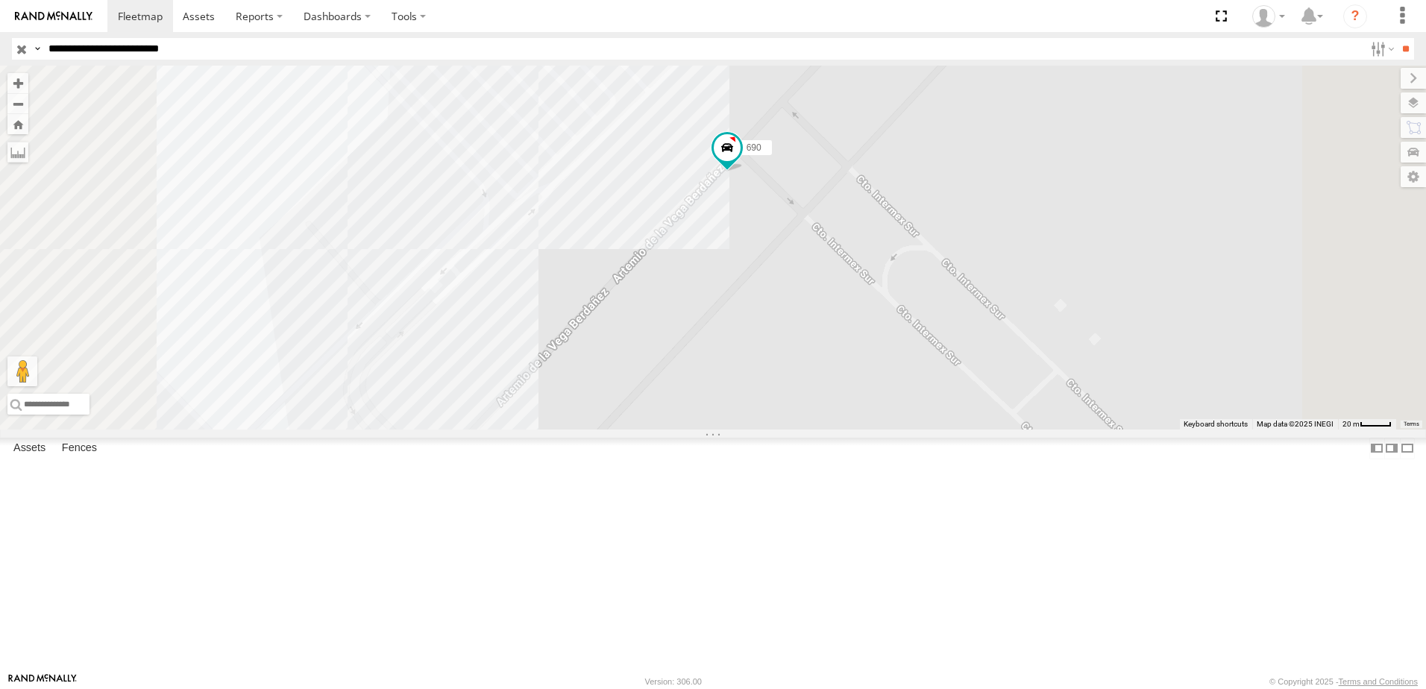
drag, startPoint x: 856, startPoint y: 403, endPoint x: 836, endPoint y: 485, distance: 84.3
click at [838, 430] on div "7323 8736 558 690" at bounding box center [713, 248] width 1426 height 364
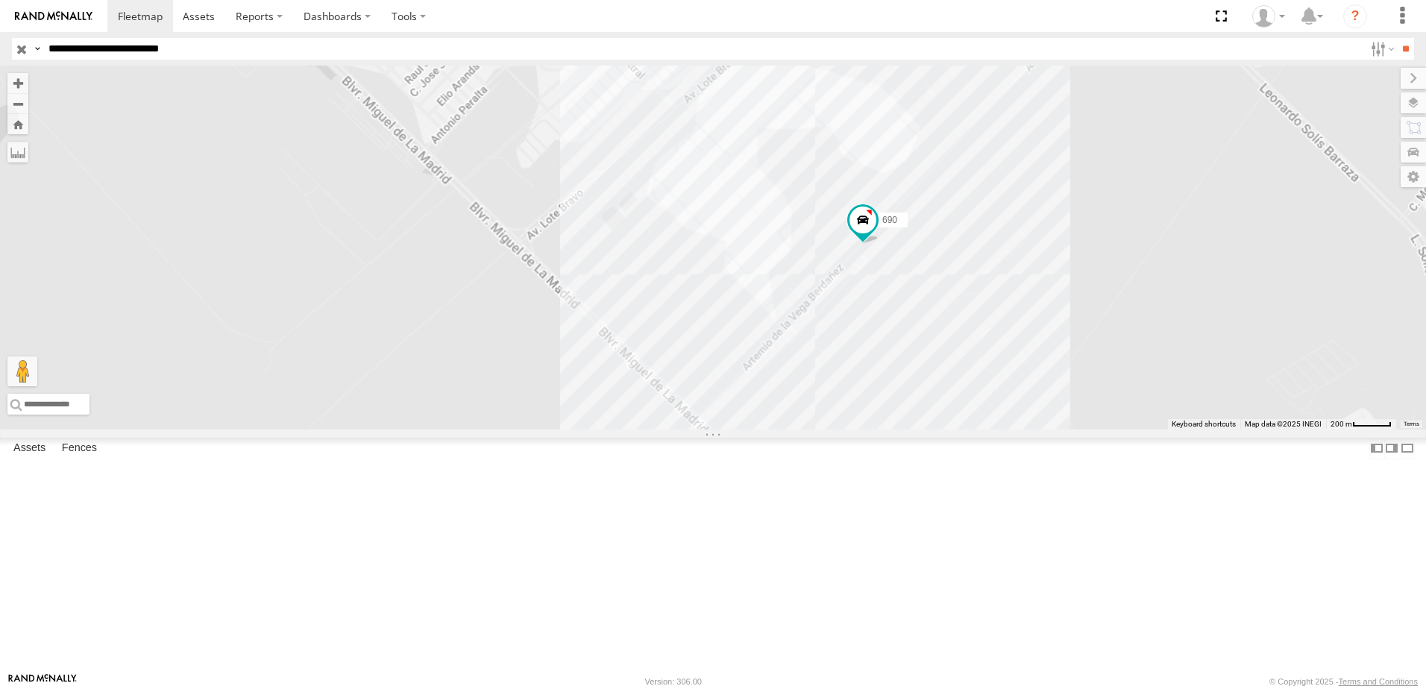
drag, startPoint x: 1137, startPoint y: 401, endPoint x: 832, endPoint y: 443, distance: 307.3
click at [1106, 430] on div "7323 8736 558 690" at bounding box center [713, 248] width 1426 height 364
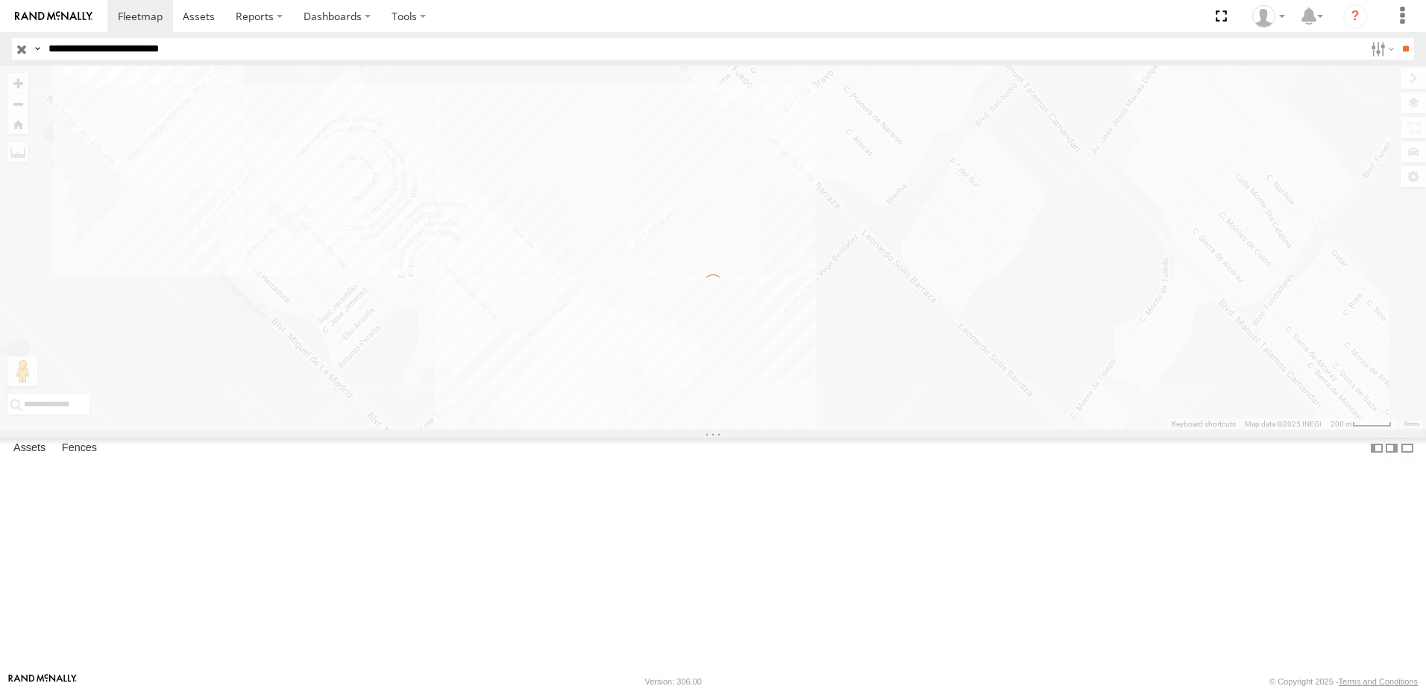
drag, startPoint x: 776, startPoint y: 388, endPoint x: 787, endPoint y: 322, distance: 66.6
click at [787, 322] on div at bounding box center [713, 248] width 1426 height 364
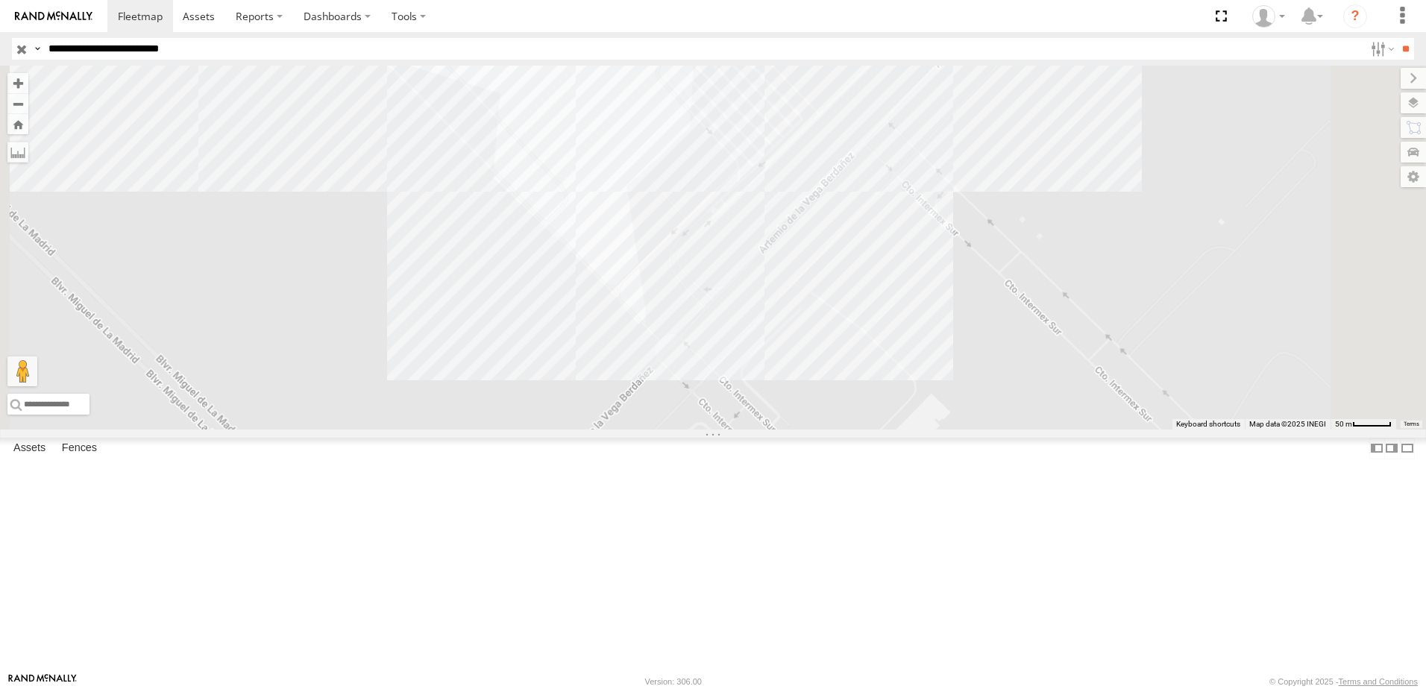
drag, startPoint x: 816, startPoint y: 465, endPoint x: 818, endPoint y: 390, distance: 74.6
click at [818, 390] on div "690 558 338 554" at bounding box center [713, 248] width 1426 height 364
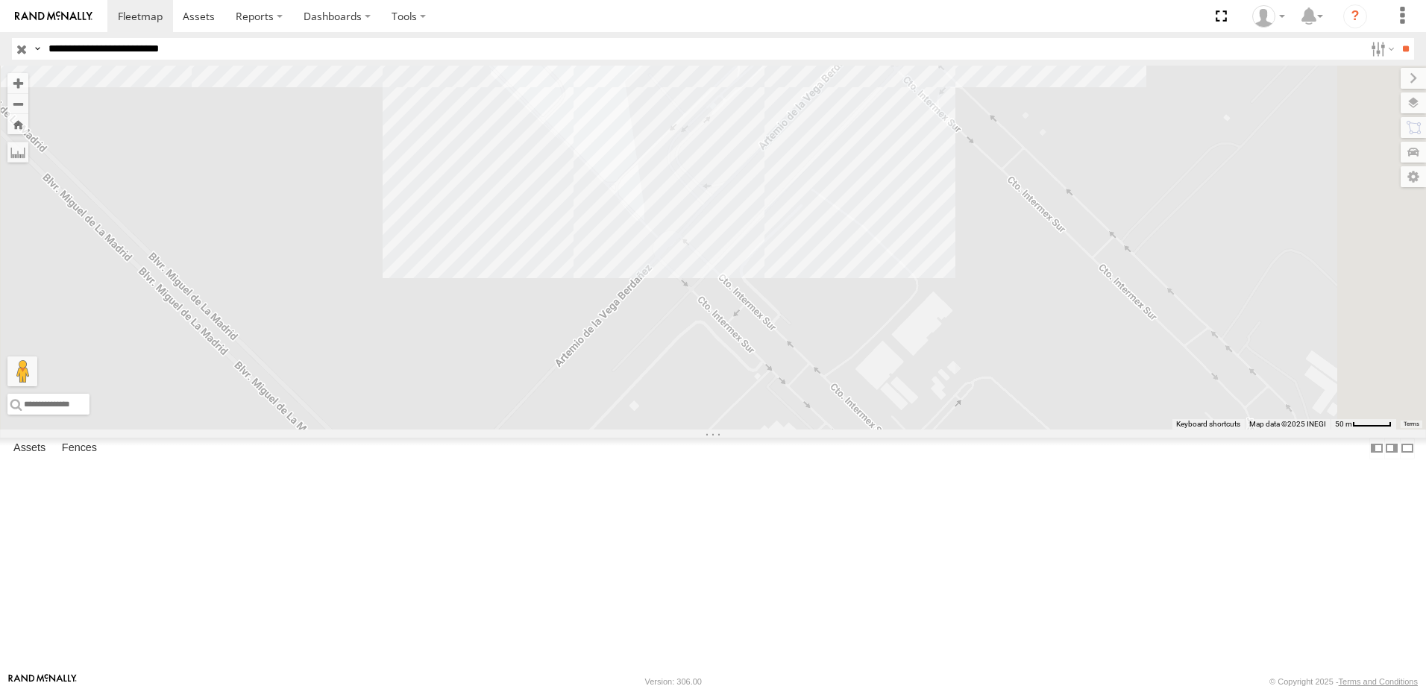
drag, startPoint x: 837, startPoint y: 460, endPoint x: 857, endPoint y: 406, distance: 58.1
click at [857, 406] on div "690 558 338 554" at bounding box center [713, 248] width 1426 height 364
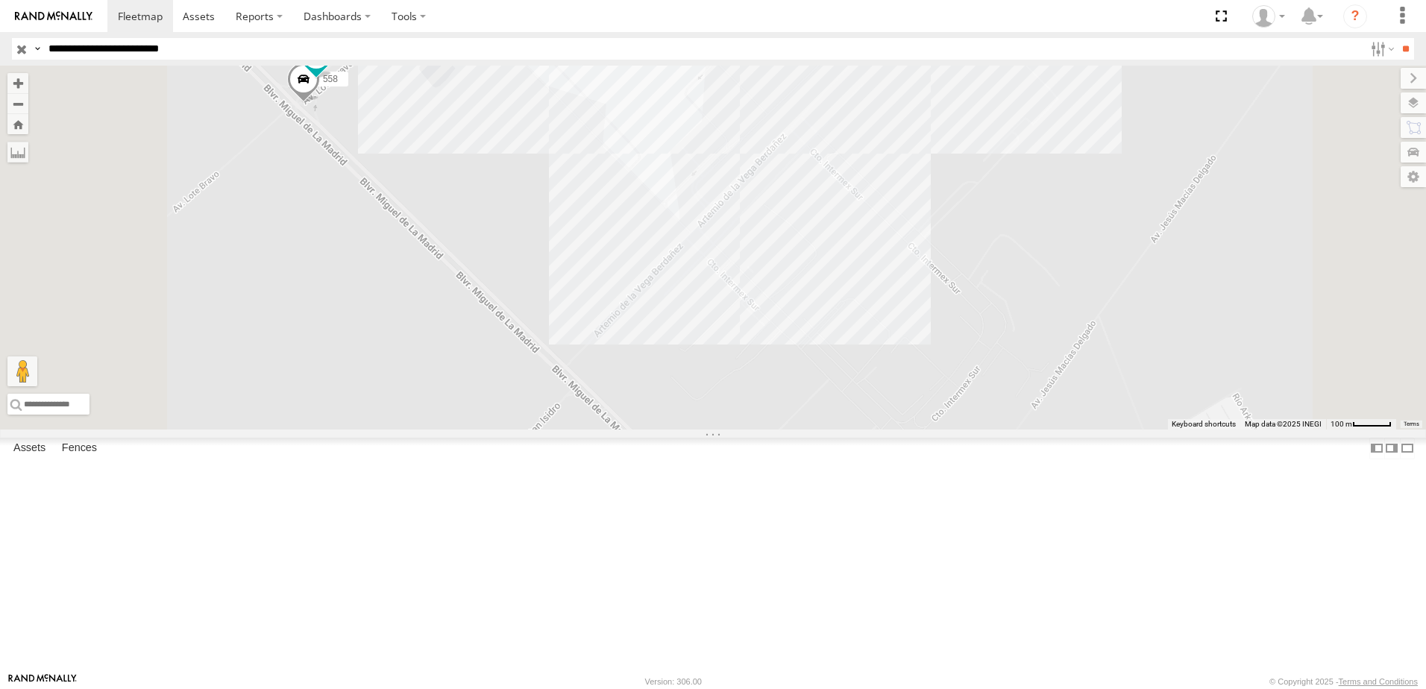
drag, startPoint x: 890, startPoint y: 354, endPoint x: 900, endPoint y: 363, distance: 12.7
click at [900, 363] on div "690 558 338 554" at bounding box center [713, 248] width 1426 height 364
